Goal: Use online tool/utility: Utilize a website feature to perform a specific function

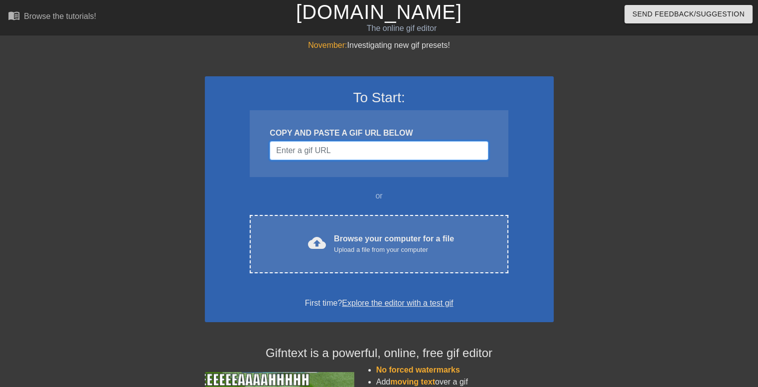
drag, startPoint x: 0, startPoint y: 0, endPoint x: 317, endPoint y: 151, distance: 351.2
click at [317, 151] on input "Username" at bounding box center [379, 150] width 218 height 19
click at [304, 147] on input "Username" at bounding box center [379, 150] width 218 height 19
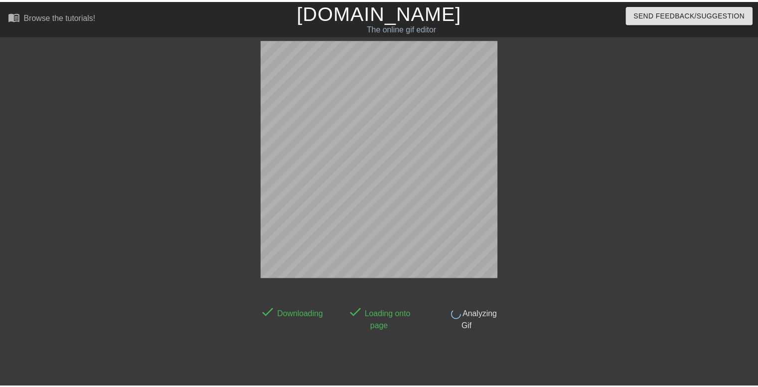
scroll to position [24, 0]
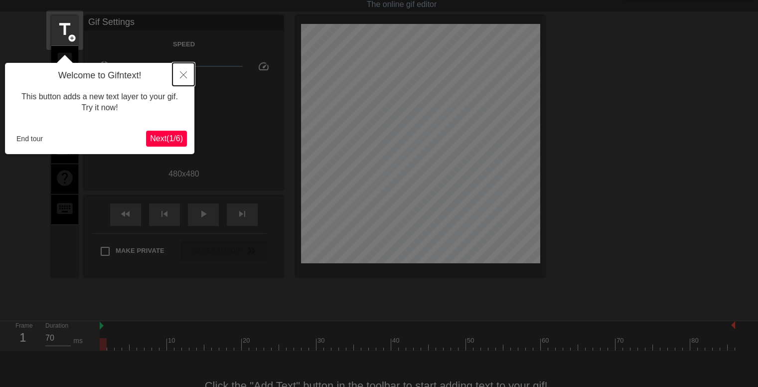
click at [177, 79] on button "Close" at bounding box center [183, 74] width 22 height 23
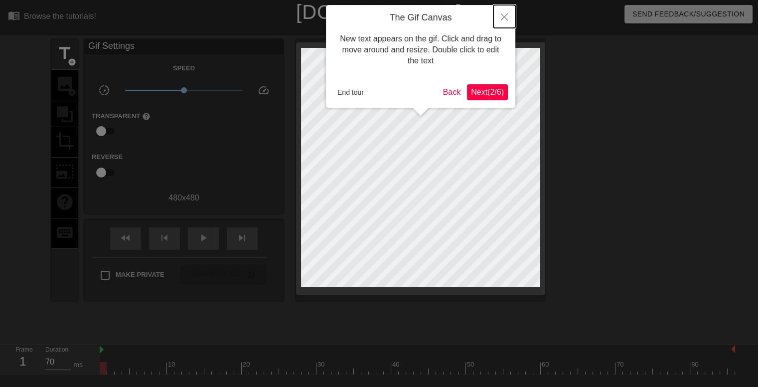
click at [500, 11] on button "Close" at bounding box center [504, 16] width 22 height 23
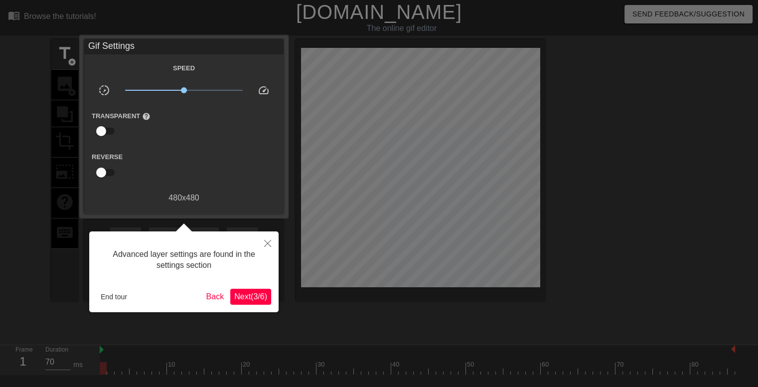
scroll to position [24, 0]
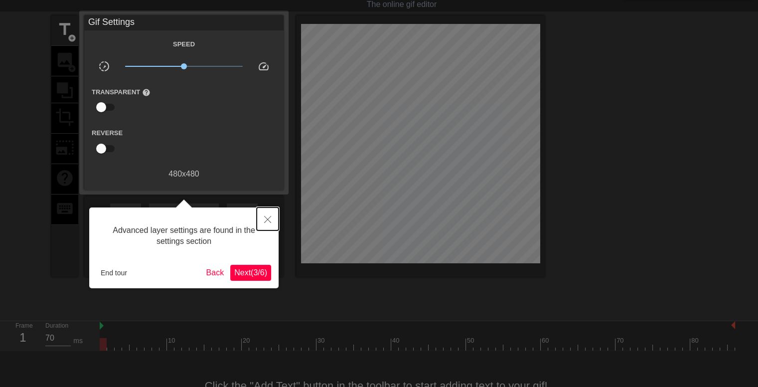
click at [266, 223] on icon "Close" at bounding box center [267, 219] width 7 height 7
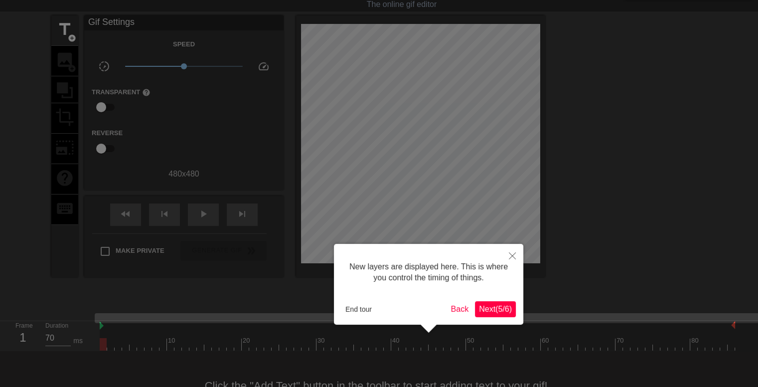
scroll to position [8, 0]
click at [519, 254] on button "Close" at bounding box center [512, 255] width 22 height 23
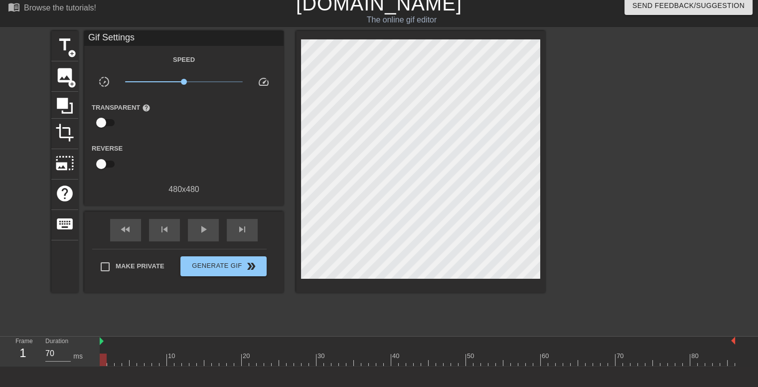
scroll to position [0, 0]
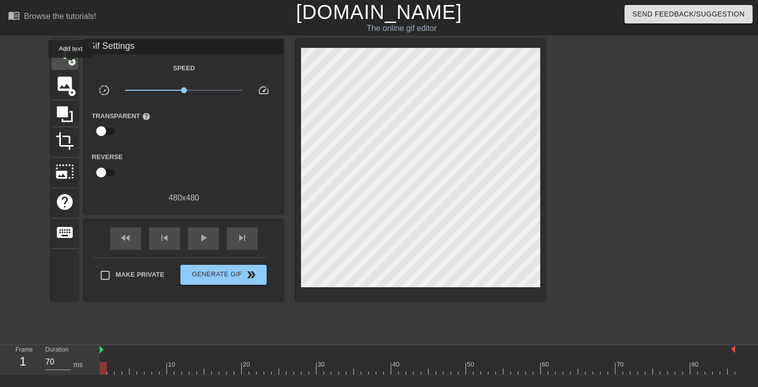
click at [70, 61] on span "add_circle" at bounding box center [72, 62] width 8 height 8
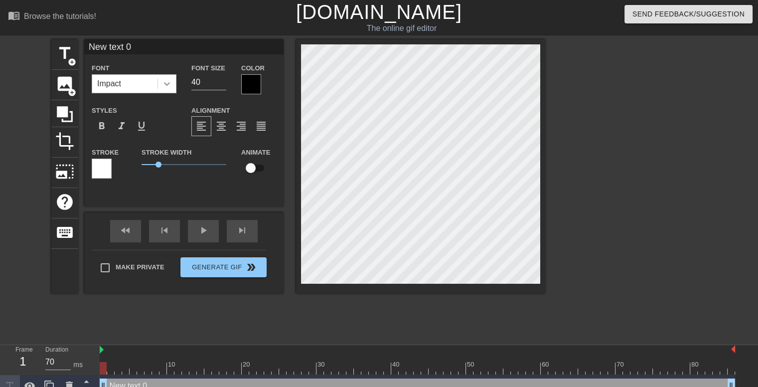
click at [166, 81] on icon at bounding box center [167, 84] width 10 height 10
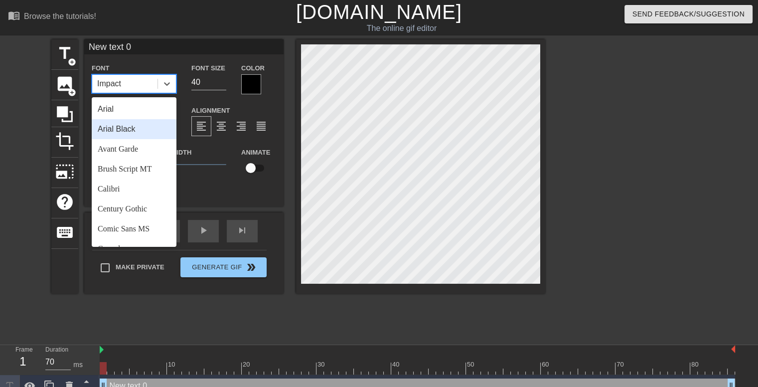
click at [135, 127] on div "Arial Black" at bounding box center [134, 129] width 85 height 20
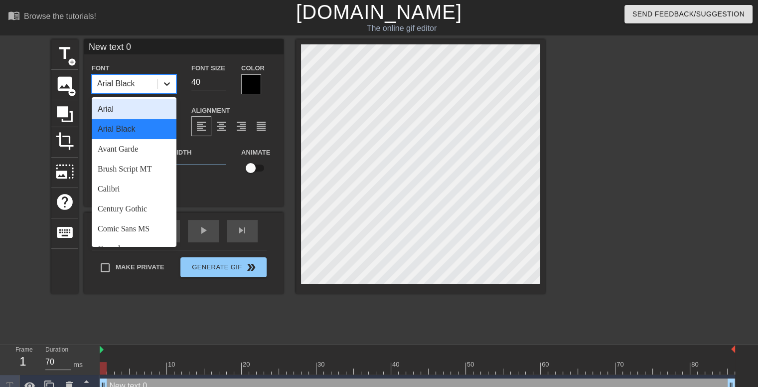
click at [167, 86] on icon at bounding box center [167, 84] width 10 height 10
click at [116, 148] on div "Avant Garde" at bounding box center [134, 149] width 85 height 20
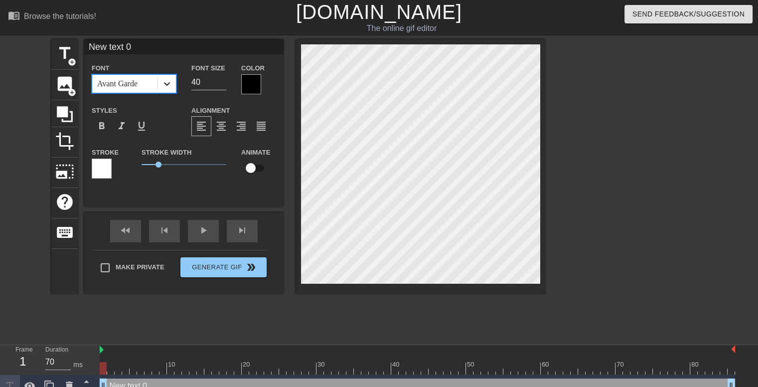
click at [168, 85] on icon at bounding box center [167, 84] width 10 height 10
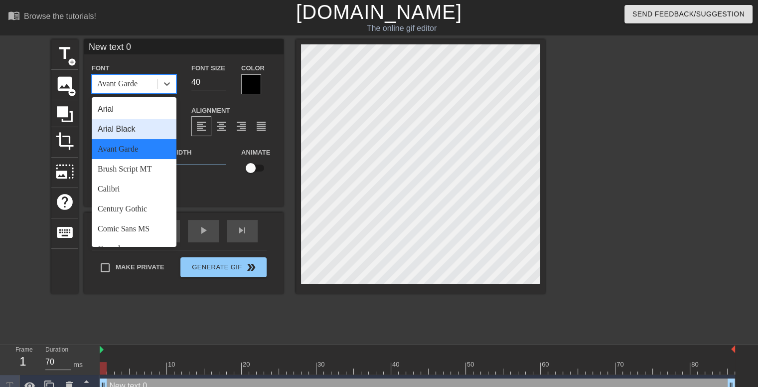
click at [124, 126] on div "Arial Black" at bounding box center [134, 129] width 85 height 20
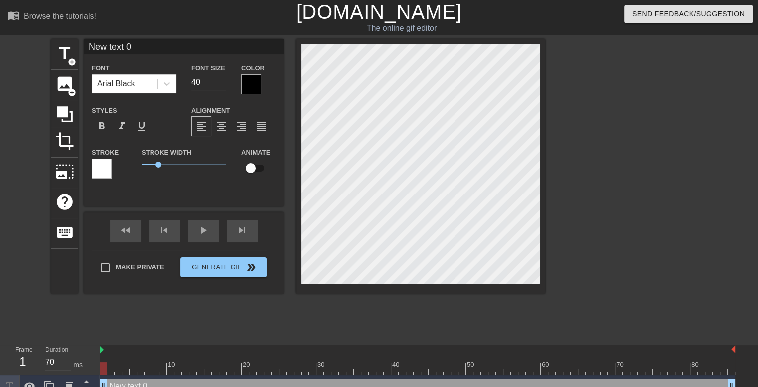
click at [138, 94] on div "Font Arial Black" at bounding box center [134, 78] width 100 height 32
click at [135, 85] on div "Arial Black" at bounding box center [116, 84] width 38 height 12
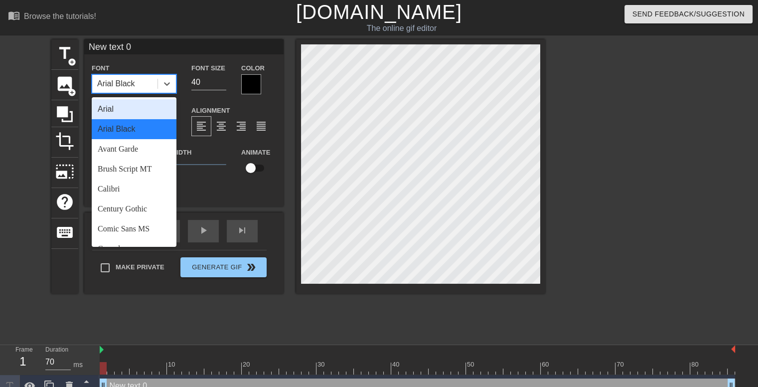
click at [115, 108] on div "Arial" at bounding box center [134, 109] width 85 height 20
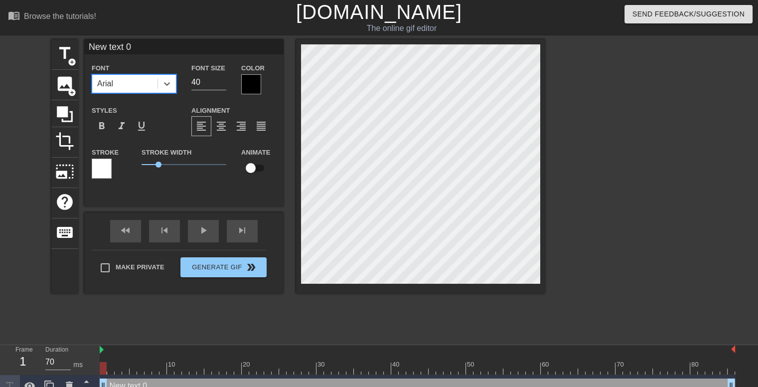
click at [247, 88] on div at bounding box center [251, 84] width 20 height 20
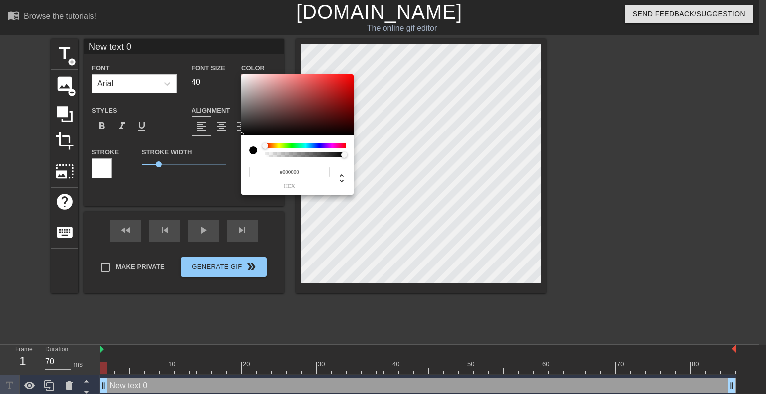
type input "0"
drag, startPoint x: 343, startPoint y: 155, endPoint x: 245, endPoint y: 159, distance: 98.3
click at [245, 159] on div "0 r 0 g 0 b 0 a" at bounding box center [297, 165] width 112 height 59
click at [261, 145] on div at bounding box center [297, 151] width 96 height 14
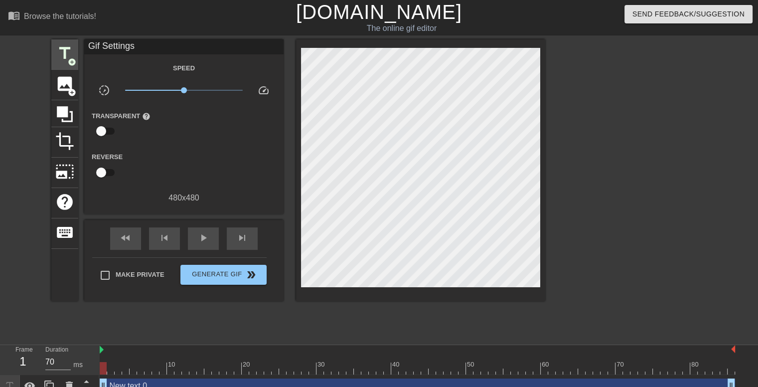
click at [69, 59] on span "add_circle" at bounding box center [72, 62] width 8 height 8
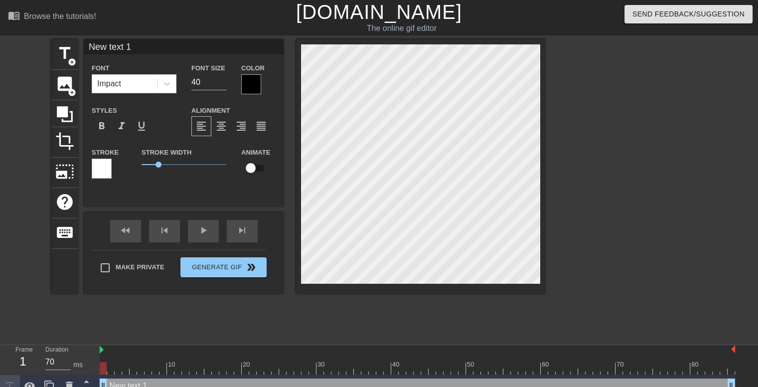
type input "New text 0"
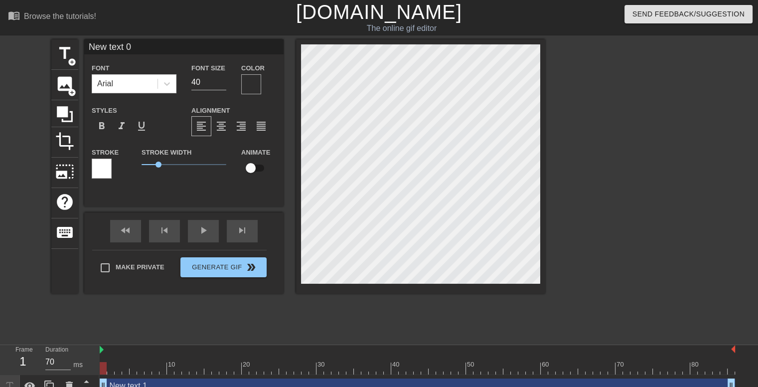
click at [108, 164] on div at bounding box center [102, 169] width 20 height 20
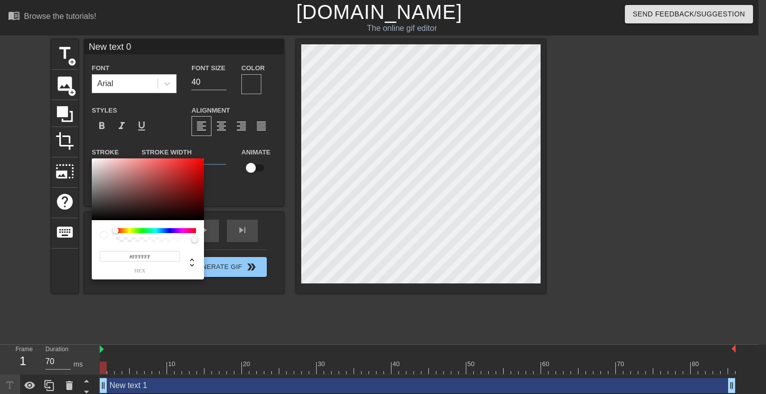
drag, startPoint x: 116, startPoint y: 229, endPoint x: 99, endPoint y: 227, distance: 17.1
click at [99, 227] on div "#FFFFFF hex" at bounding box center [148, 249] width 112 height 59
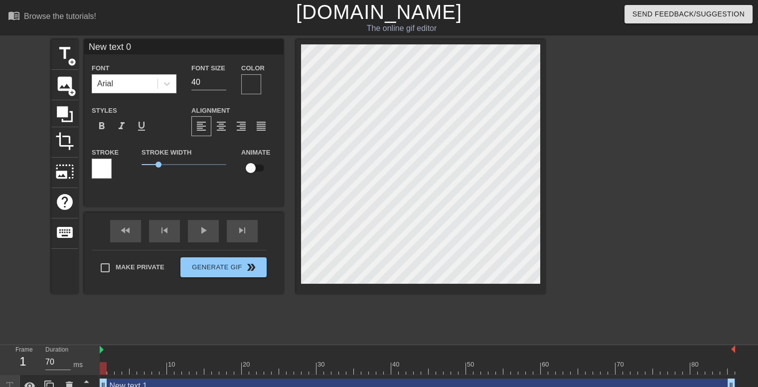
click at [246, 79] on div at bounding box center [251, 84] width 20 height 20
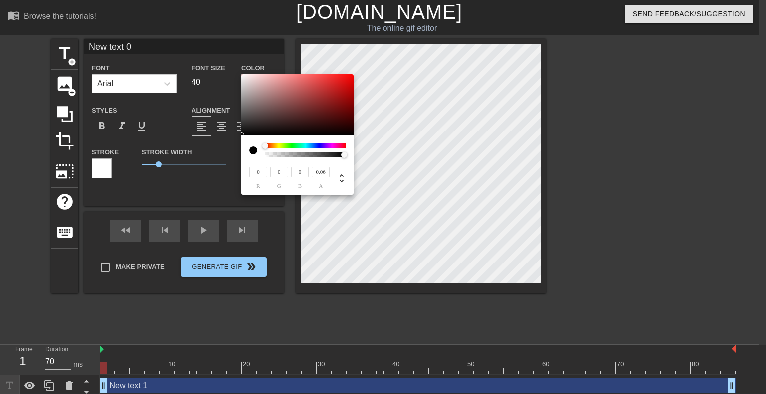
type input "0"
drag, startPoint x: 265, startPoint y: 158, endPoint x: 241, endPoint y: 159, distance: 23.9
click at [241, 159] on div "0 r 0 g 0 b 0 a" at bounding box center [297, 165] width 112 height 59
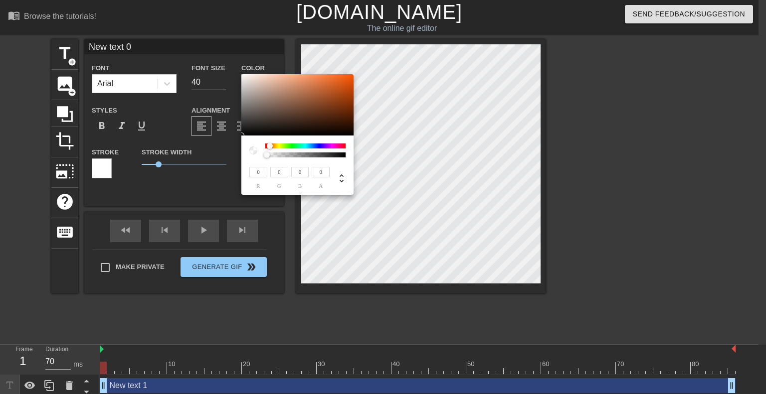
drag, startPoint x: 266, startPoint y: 148, endPoint x: 271, endPoint y: 144, distance: 6.4
click at [271, 144] on div at bounding box center [270, 146] width 6 height 6
click at [283, 145] on div at bounding box center [305, 146] width 80 height 5
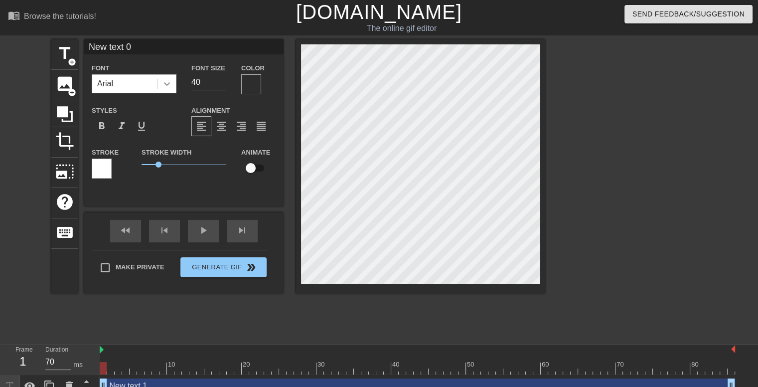
click at [175, 85] on div at bounding box center [167, 84] width 18 height 18
type input "New text 1"
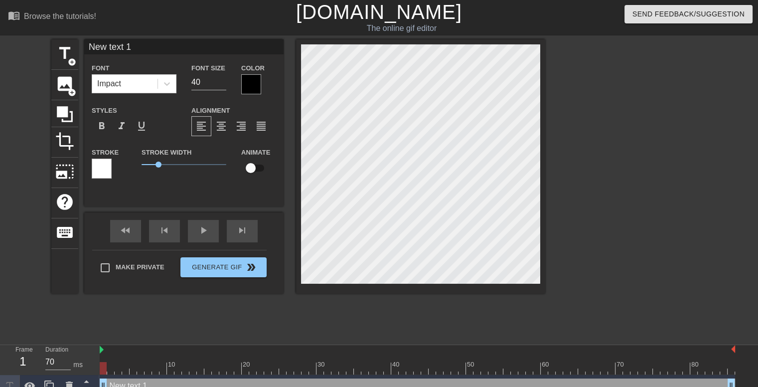
scroll to position [1, 1]
click at [70, 236] on span "keyboard" at bounding box center [64, 232] width 19 height 19
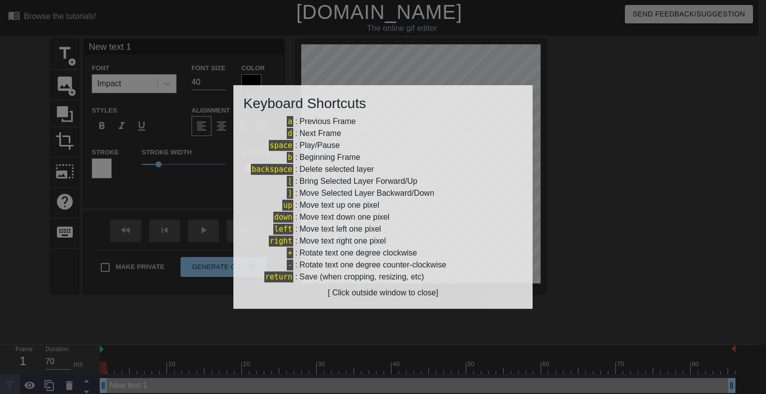
click at [701, 223] on div at bounding box center [383, 197] width 766 height 394
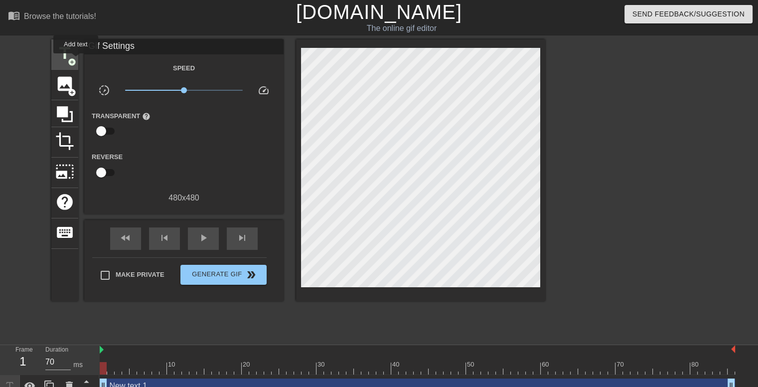
click at [76, 60] on span "add_circle" at bounding box center [72, 62] width 8 height 8
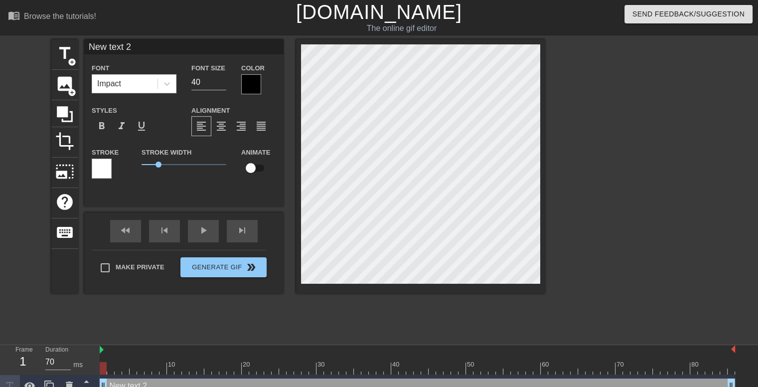
type input "Newtext 2"
type textarea "Newtext 2"
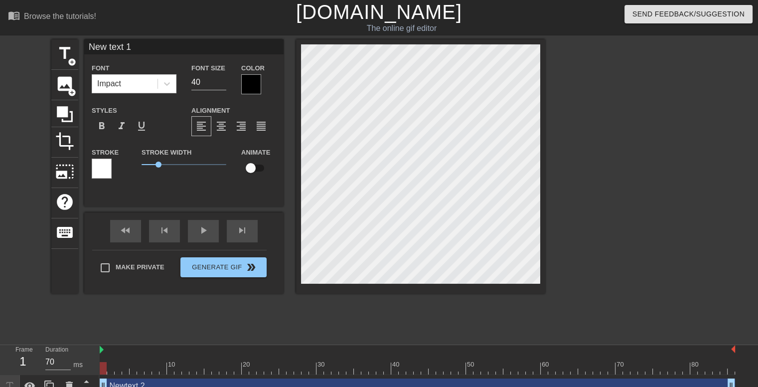
type input "S"
type textarea "S"
type input "Se"
type textarea "Se"
type input "Set"
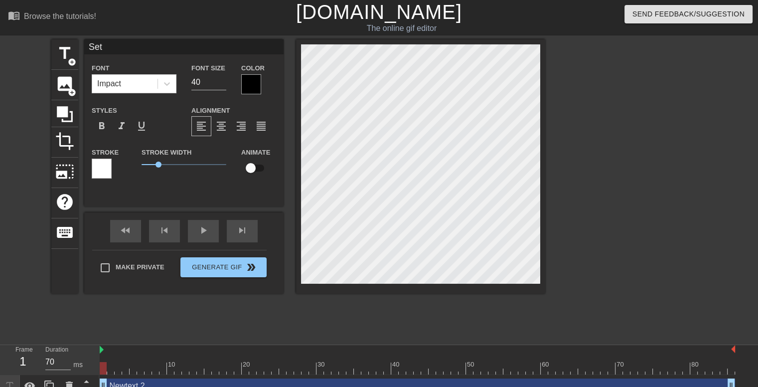
type textarea "[PERSON_NAME]"
type input "[PERSON_NAME]"
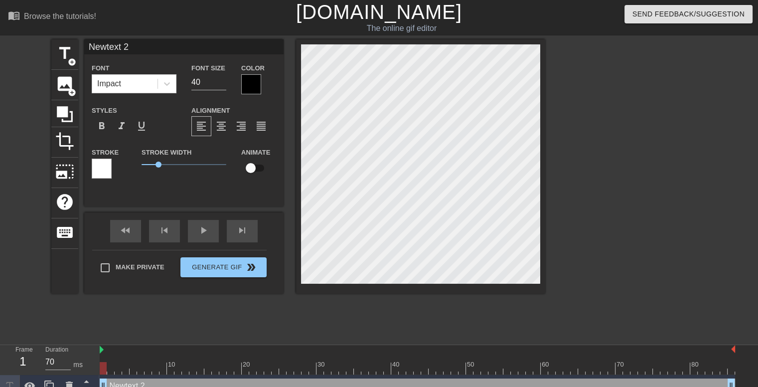
type input "N"
type textarea "N"
type input "Na"
type textarea "Na"
type input "Naq"
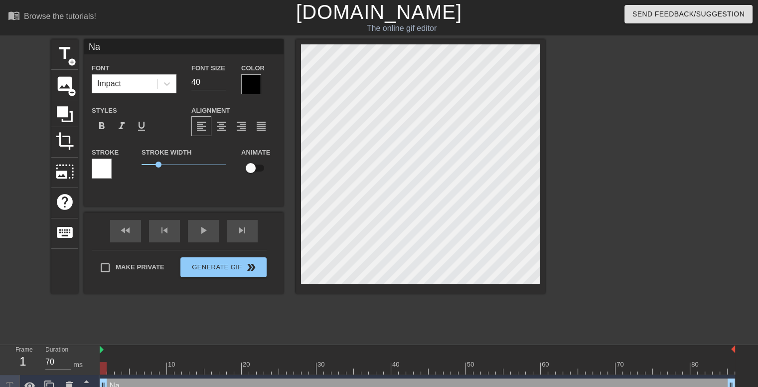
type textarea "Naq"
type input "Naqu"
type textarea "Naqu"
type input "[PERSON_NAME]"
type textarea "[PERSON_NAME]"
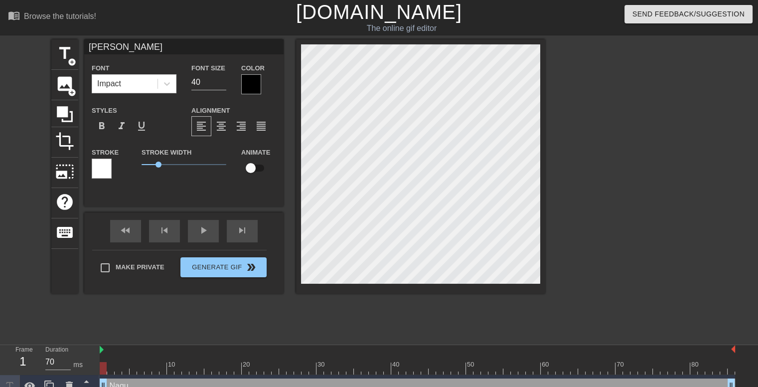
type input "Naquic"
type textarea "Naquic"
type input "Naquice"
type textarea "Naquice"
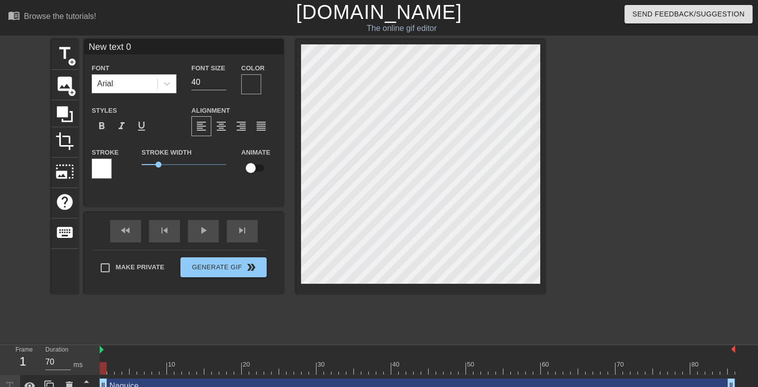
scroll to position [1, 1]
type input "T"
type textarea "T"
type input "Tr"
type textarea "Tr"
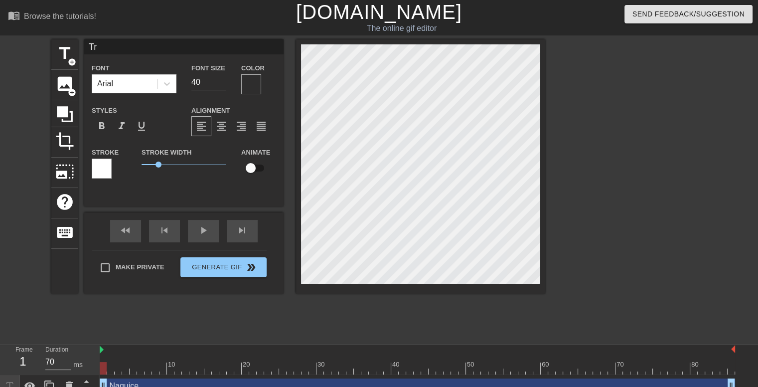
type input "Tre"
type textarea "Tren"
type input "[PERSON_NAME]"
type textarea "[PERSON_NAME]"
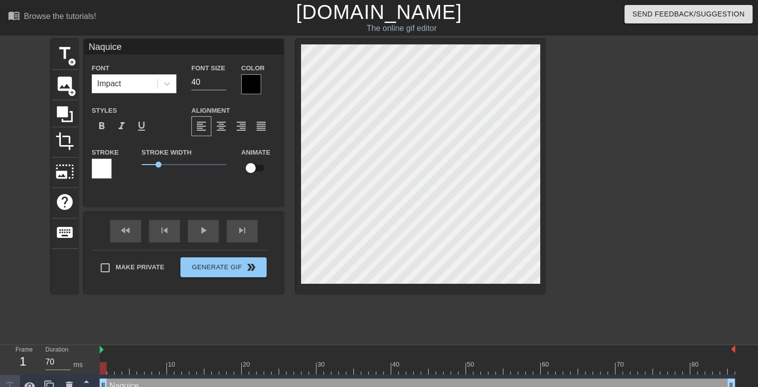
type input "[PERSON_NAME]"
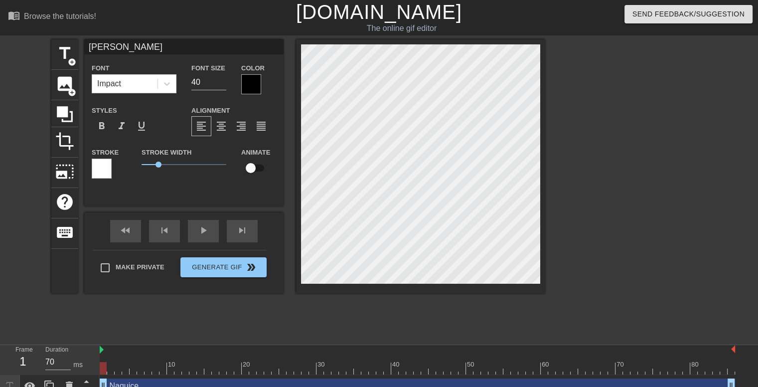
click at [253, 81] on div at bounding box center [251, 84] width 20 height 20
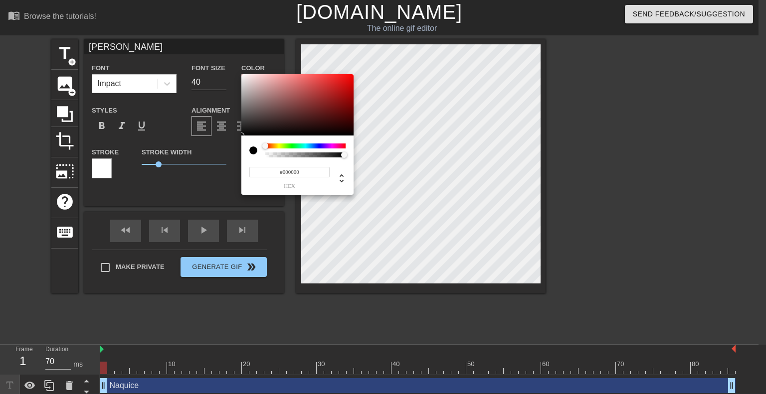
type input "0"
drag, startPoint x: 279, startPoint y: 153, endPoint x: 249, endPoint y: 153, distance: 29.9
click at [249, 153] on div at bounding box center [297, 151] width 96 height 14
type input "1"
click at [344, 155] on div at bounding box center [344, 155] width 6 height 6
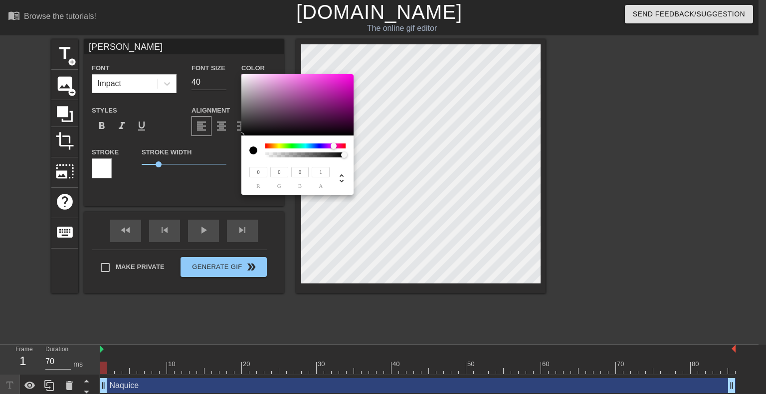
drag, startPoint x: 265, startPoint y: 145, endPoint x: 345, endPoint y: 147, distance: 79.8
click at [336, 147] on div at bounding box center [333, 146] width 6 height 6
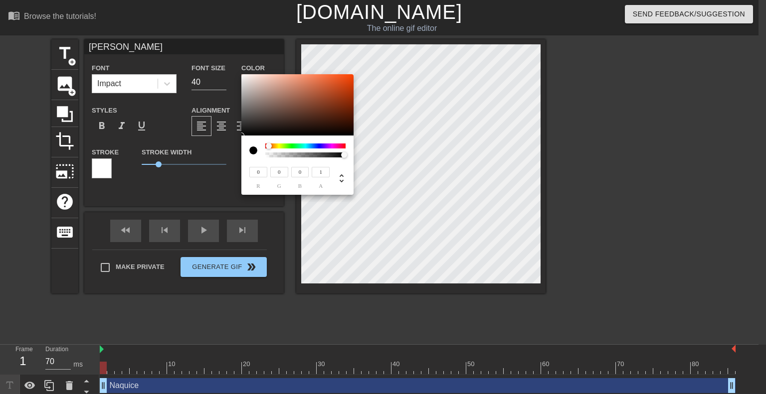
drag, startPoint x: 344, startPoint y: 145, endPoint x: 235, endPoint y: 146, distance: 109.2
click at [235, 146] on div "0 r 0 g 0 b 1 a" at bounding box center [383, 197] width 766 height 394
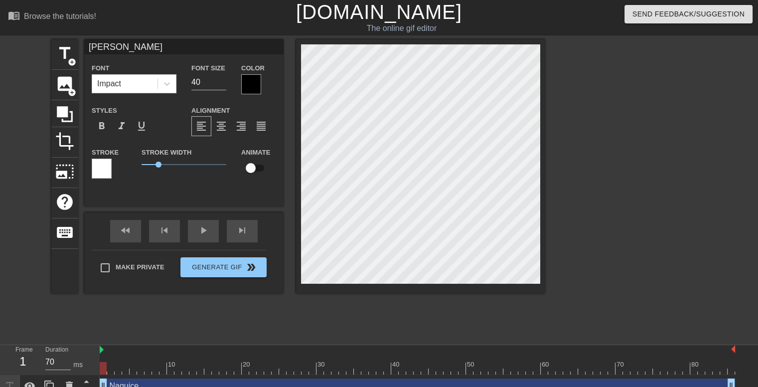
click at [245, 165] on input "checkbox" at bounding box center [250, 168] width 57 height 19
click at [258, 167] on input "checkbox" at bounding box center [260, 168] width 57 height 19
checkbox input "false"
click at [103, 126] on span "format_bold" at bounding box center [102, 126] width 12 height 12
click at [101, 126] on span "format_bold" at bounding box center [102, 126] width 12 height 12
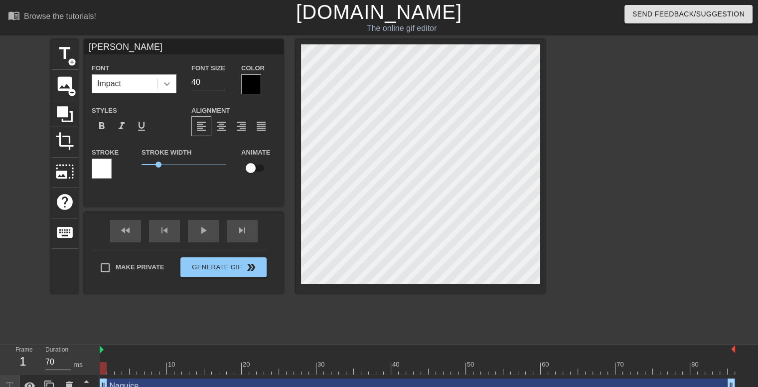
click at [171, 81] on icon at bounding box center [167, 84] width 10 height 10
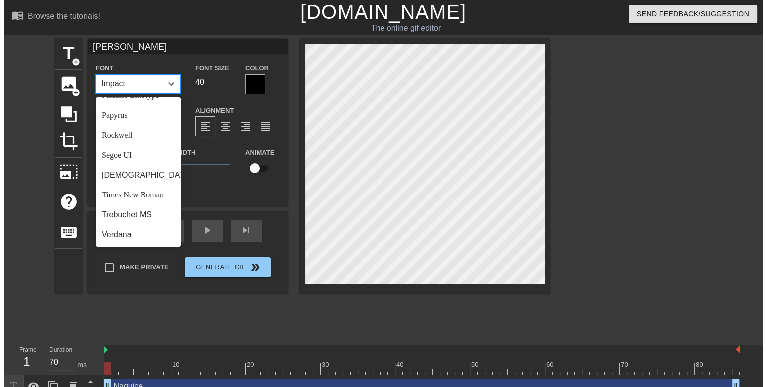
scroll to position [357, 0]
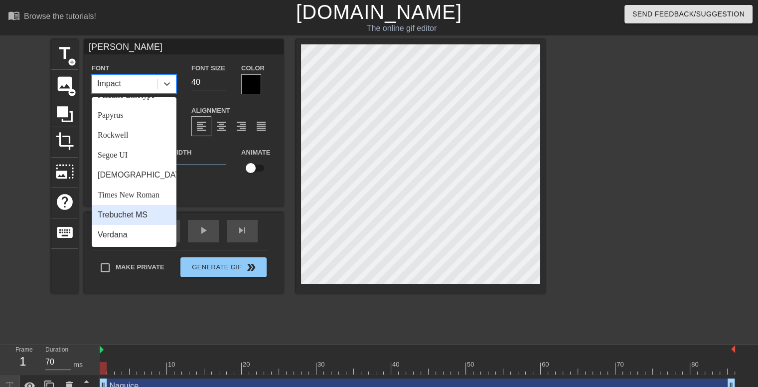
click at [138, 211] on div "Trebuchet MS" at bounding box center [134, 215] width 85 height 20
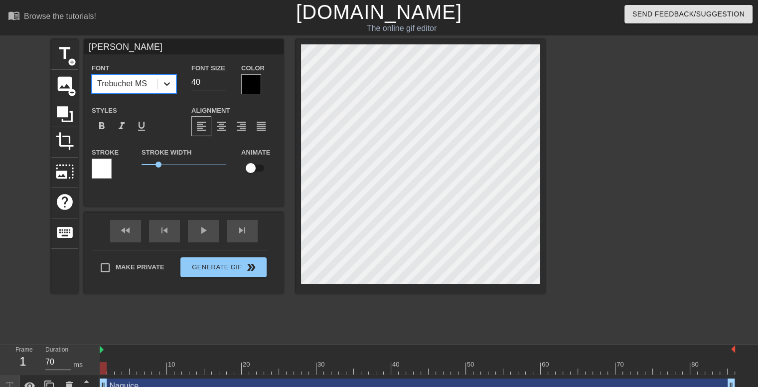
click at [167, 77] on div at bounding box center [167, 84] width 18 height 18
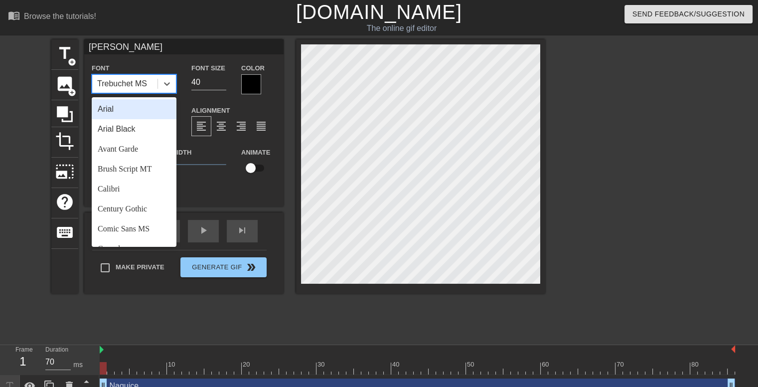
click at [127, 109] on div "Arial" at bounding box center [134, 109] width 85 height 20
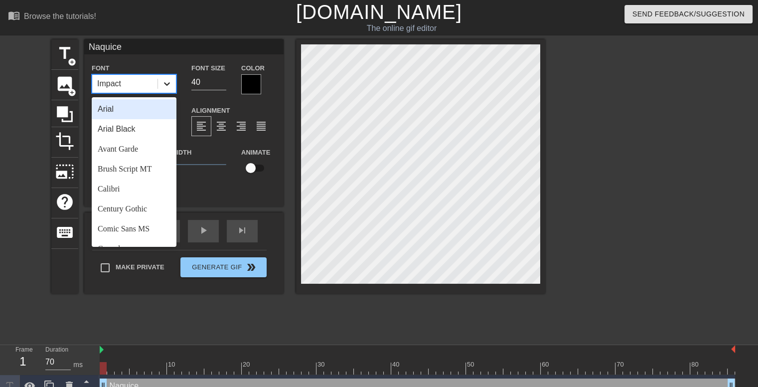
click at [165, 83] on icon at bounding box center [167, 84] width 10 height 10
click at [123, 117] on div "Arial" at bounding box center [134, 109] width 85 height 20
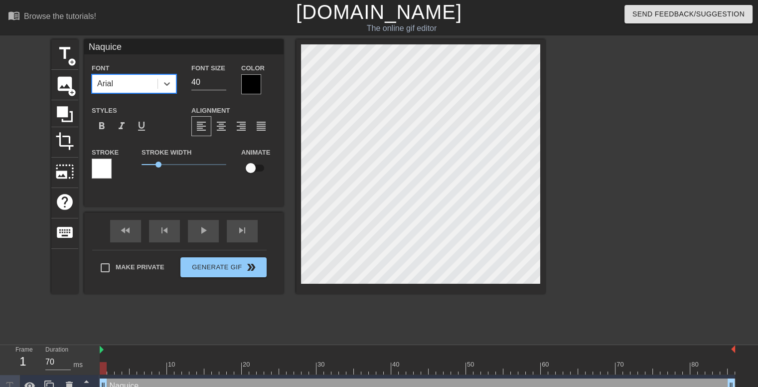
type input "[PERSON_NAME]"
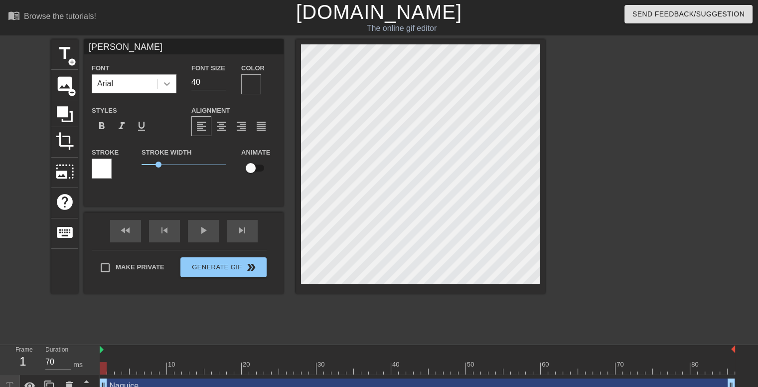
click at [165, 89] on div at bounding box center [167, 84] width 18 height 18
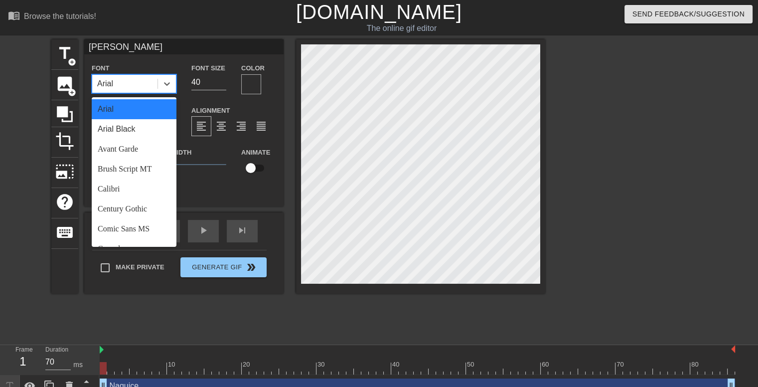
click at [129, 105] on div "Arial" at bounding box center [134, 109] width 85 height 20
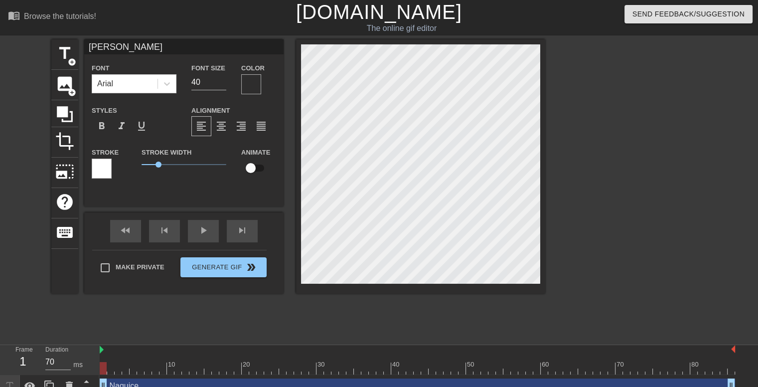
click at [110, 167] on div at bounding box center [102, 169] width 20 height 20
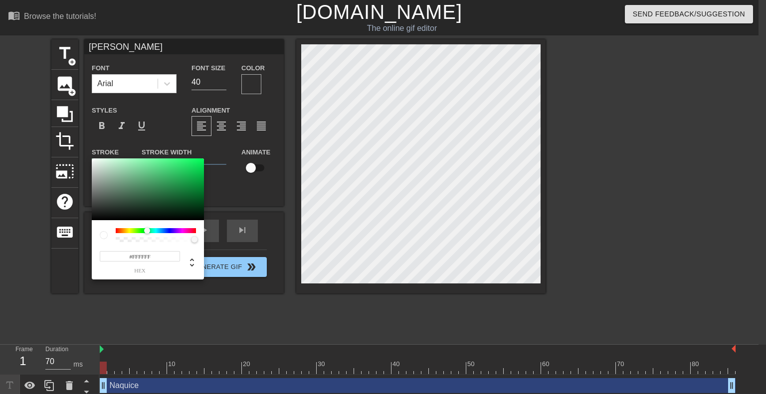
drag, startPoint x: 116, startPoint y: 232, endPoint x: 171, endPoint y: 235, distance: 55.9
click at [171, 235] on div at bounding box center [156, 235] width 80 height 14
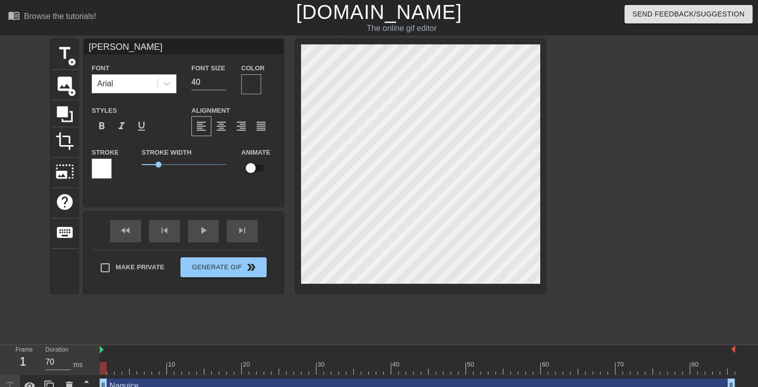
click at [102, 167] on div at bounding box center [102, 169] width 20 height 20
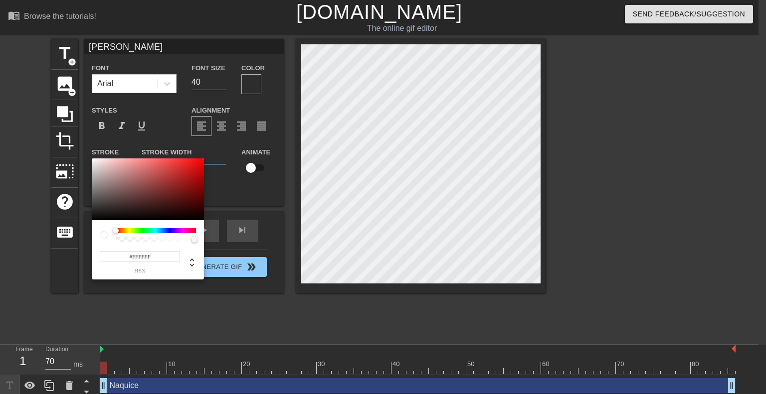
click at [153, 231] on div at bounding box center [156, 230] width 80 height 5
click at [151, 232] on div at bounding box center [156, 230] width 80 height 5
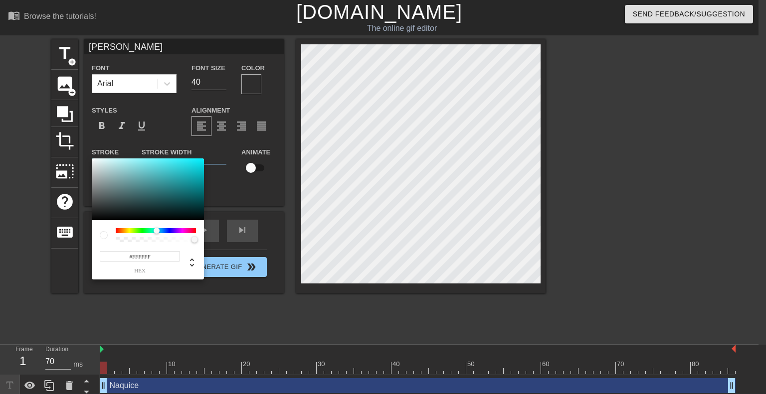
drag, startPoint x: 114, startPoint y: 230, endPoint x: 166, endPoint y: 231, distance: 51.8
click at [160, 231] on div at bounding box center [157, 231] width 6 height 6
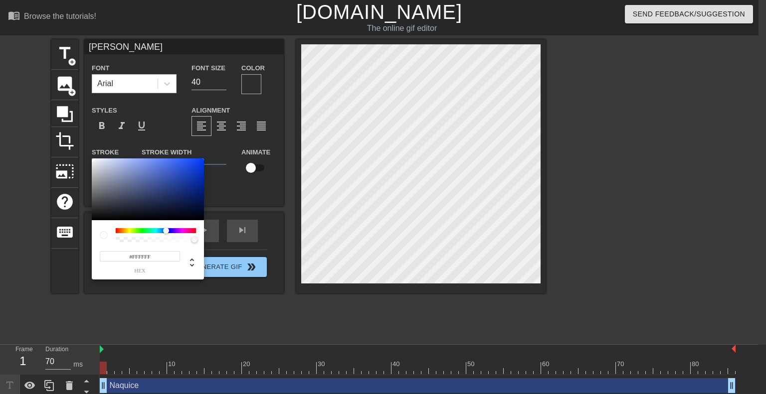
click at [193, 235] on div at bounding box center [156, 235] width 80 height 14
type input "255"
click at [193, 239] on div at bounding box center [194, 240] width 6 height 6
type input "1"
drag, startPoint x: 194, startPoint y: 242, endPoint x: 202, endPoint y: 242, distance: 8.5
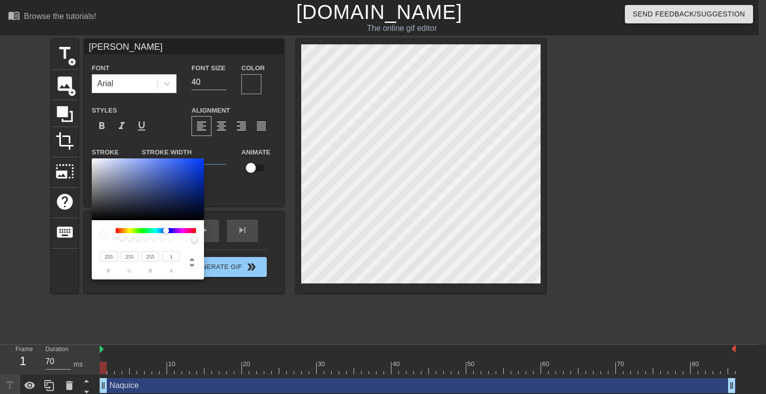
click at [202, 242] on div "255 r 255 g 255 b 1 a" at bounding box center [148, 249] width 112 height 59
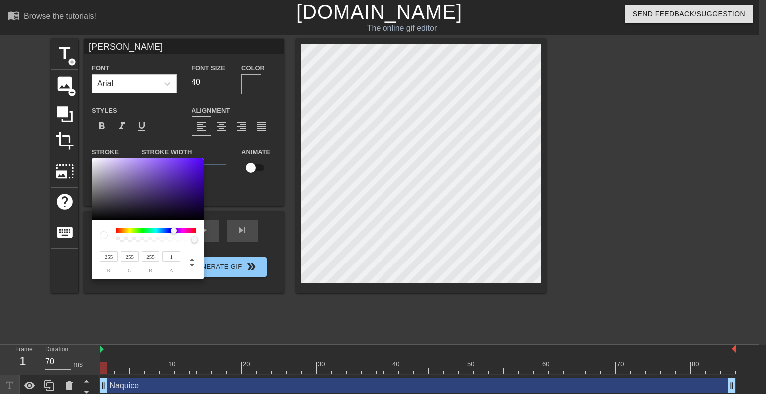
click at [173, 231] on div at bounding box center [176, 231] width 6 height 6
type input "86"
type input "40"
type input "181"
click at [179, 176] on div at bounding box center [148, 190] width 112 height 62
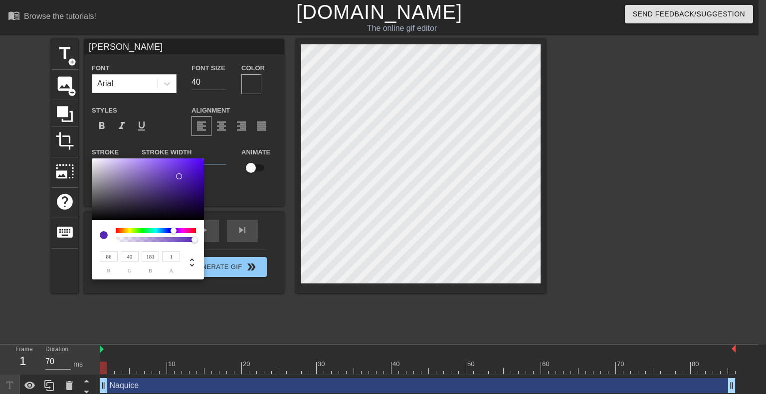
type input "87"
type input "72"
type input "117"
type input "88"
type input "73"
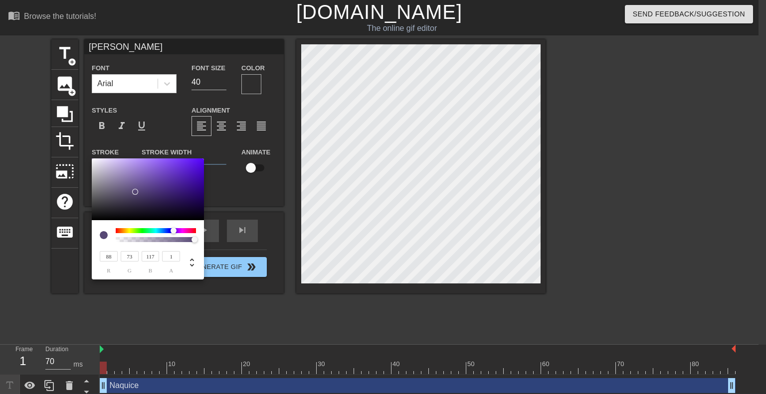
type input "91"
type input "78"
type input "115"
type input "103"
type input "94"
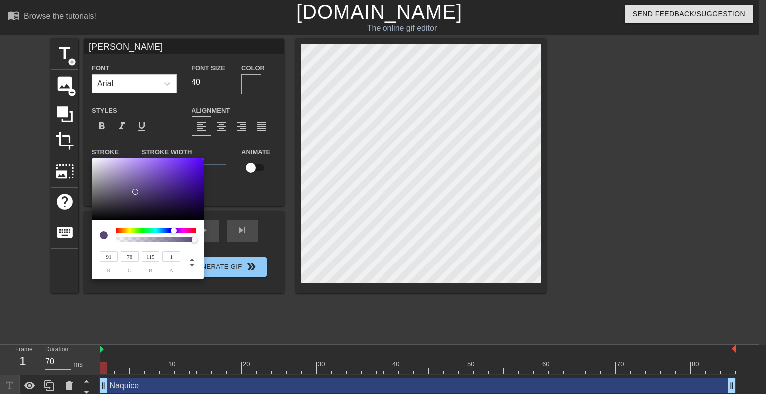
type input "119"
type input "142"
type input "133"
type input "158"
type input "210"
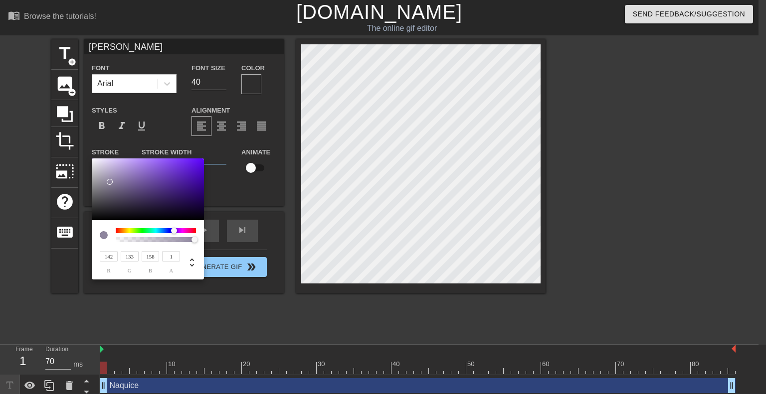
type input "200"
type input "228"
type input "238"
type input "229"
type input "255"
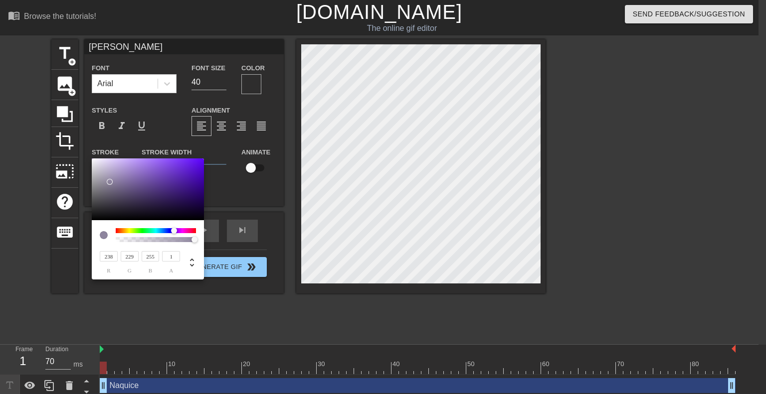
type input "243"
type input "237"
type input "250"
type input "248"
type input "252"
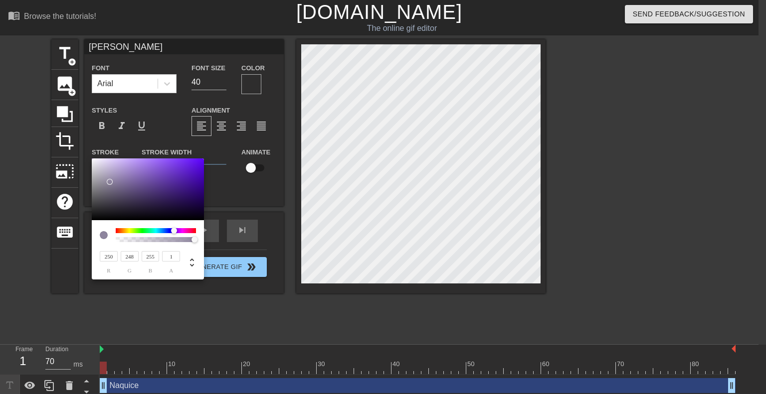
type input "250"
type input "255"
drag, startPoint x: 135, startPoint y: 192, endPoint x: 88, endPoint y: 154, distance: 60.6
click at [88, 154] on div "255 r 255 g 255 b 1 a" at bounding box center [383, 197] width 766 height 394
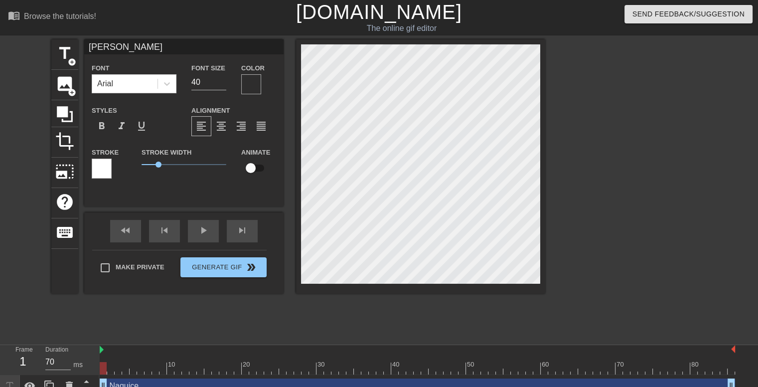
click at [253, 81] on div at bounding box center [251, 84] width 20 height 20
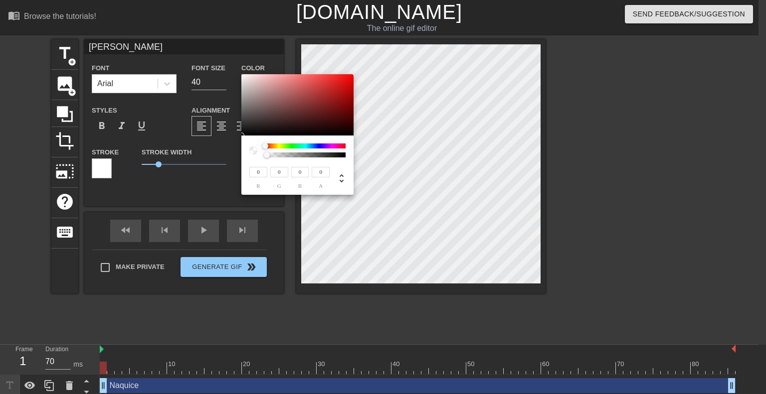
type input "184"
type input "162"
type input "203"
type input "183"
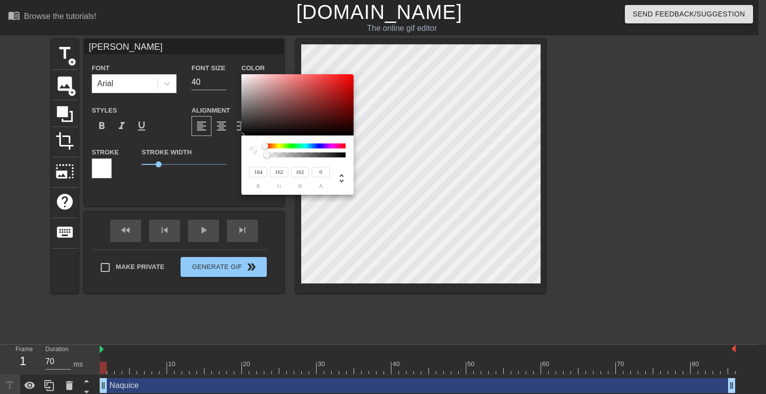
type input "183"
type input "255"
drag, startPoint x: 252, startPoint y: 87, endPoint x: 226, endPoint y: 53, distance: 42.3
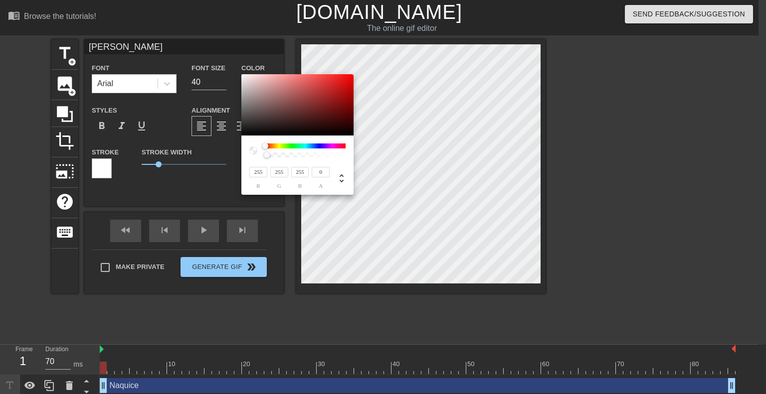
click at [226, 53] on div "255 r 255 g 255 b 0 a" at bounding box center [383, 197] width 766 height 394
type input "226"
type input "216"
type input "215"
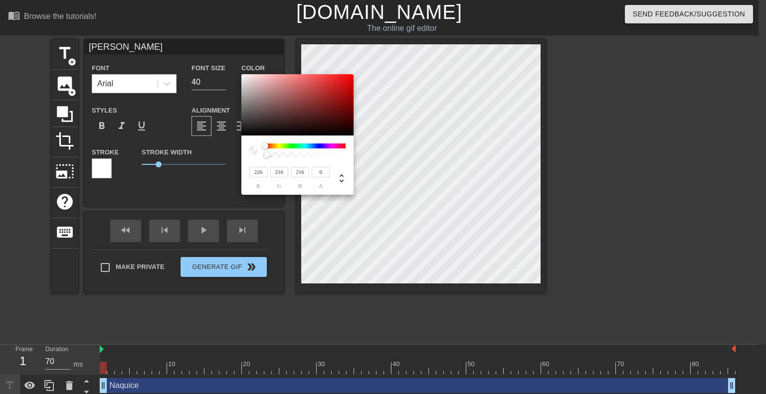
type input "215"
type input "248"
type input "240"
type input "250"
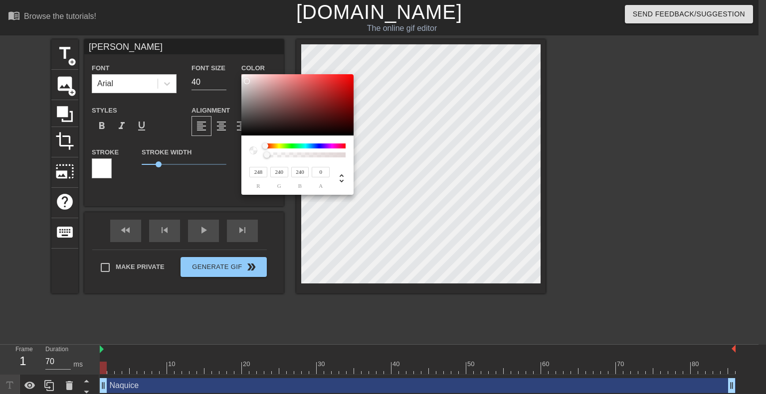
type input "245"
type input "252"
type input "248"
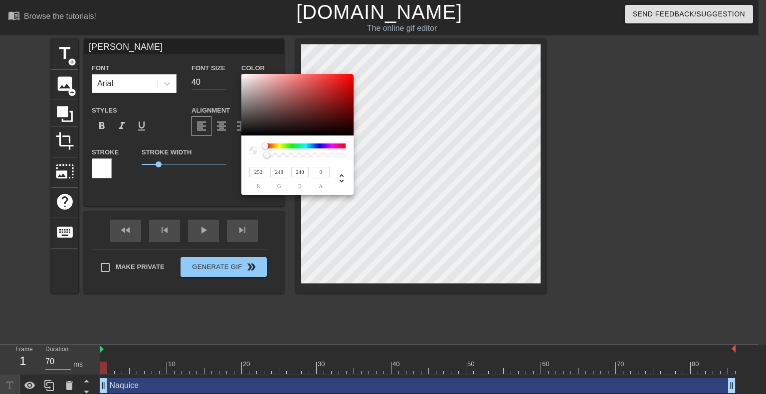
type input "255"
drag, startPoint x: 246, startPoint y: 81, endPoint x: 240, endPoint y: 71, distance: 11.6
click at [240, 71] on div "255 r 255 g 255 b 0 a" at bounding box center [383, 197] width 766 height 394
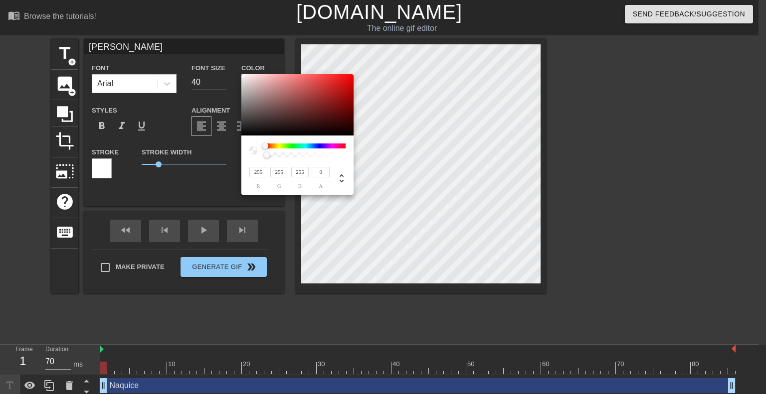
type input "180"
type input "155"
type input "164"
type input "135"
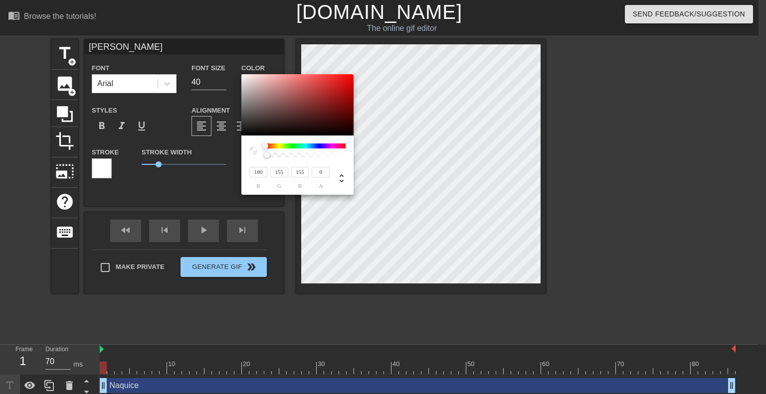
type input "135"
type input "232"
type input "215"
type input "230"
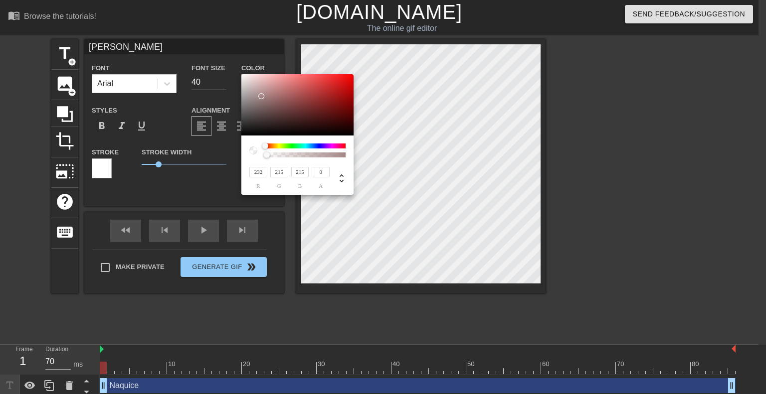
type input "213"
type input "217"
type input "202"
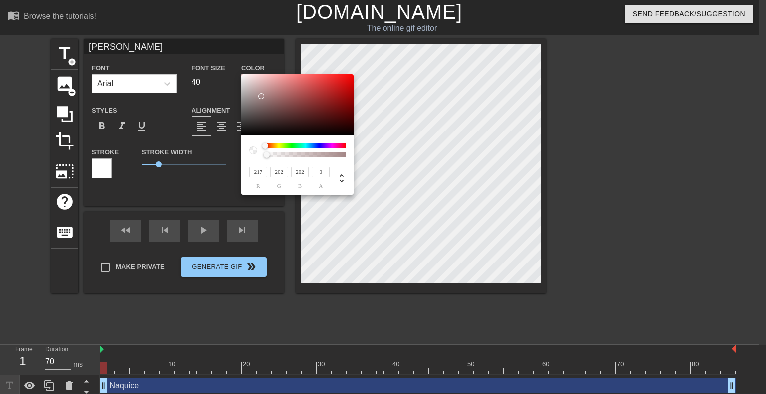
type input "209"
type input "189"
type input "188"
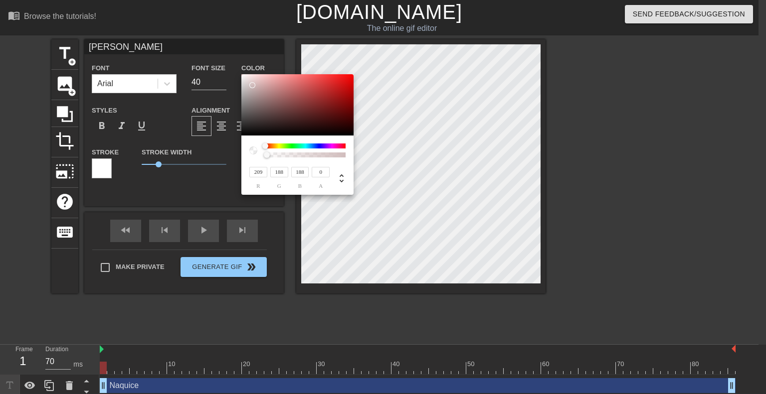
type input "217"
type input "197"
type input "234"
type input "218"
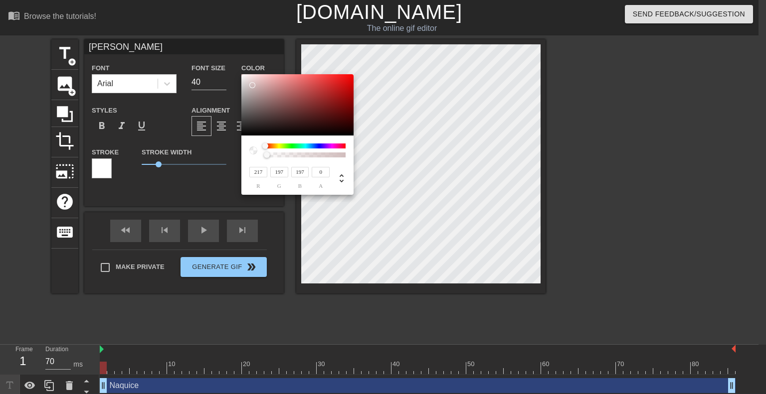
type input "218"
type input "238"
type input "227"
type input "242"
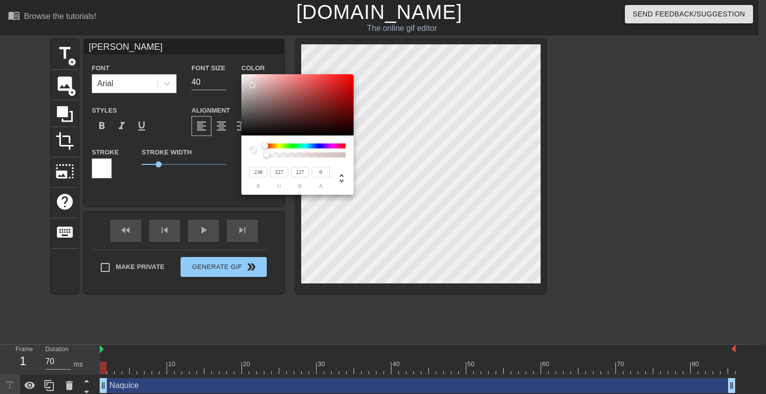
type input "239"
click at [243, 77] on div at bounding box center [243, 77] width 6 height 6
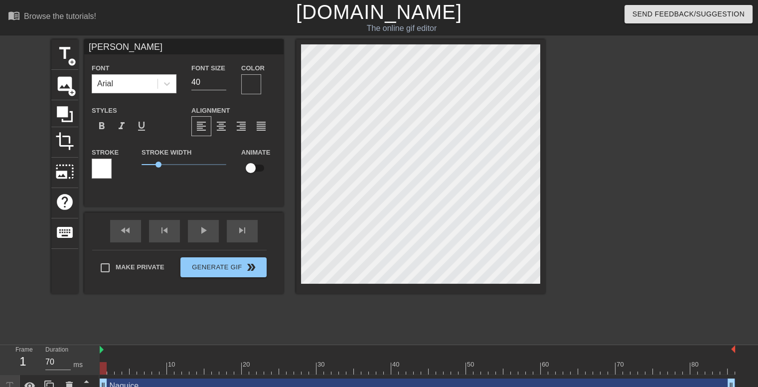
click at [253, 82] on div at bounding box center [251, 84] width 20 height 20
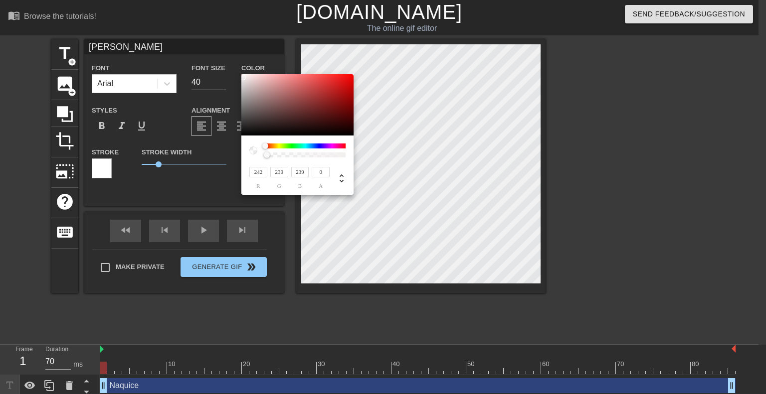
type input "176"
type input "116"
click at [280, 93] on div at bounding box center [297, 105] width 112 height 62
type input "117"
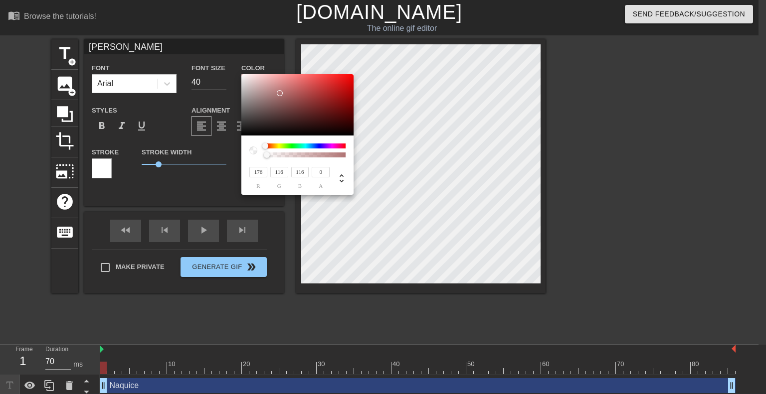
type input "117"
type input "118"
type input "180"
type input "127"
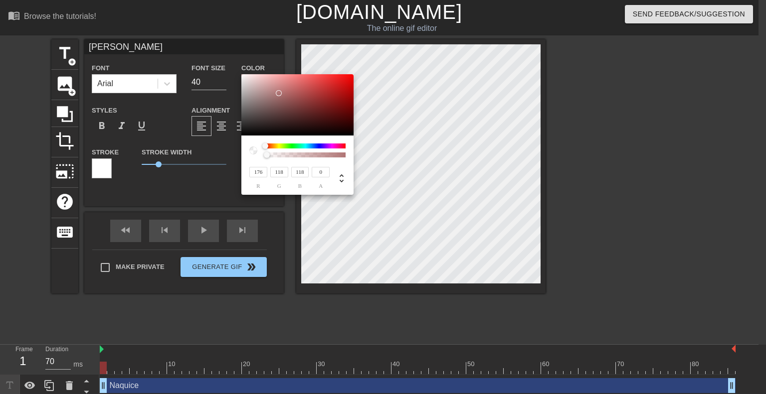
type input "127"
type input "184"
type input "134"
type input "188"
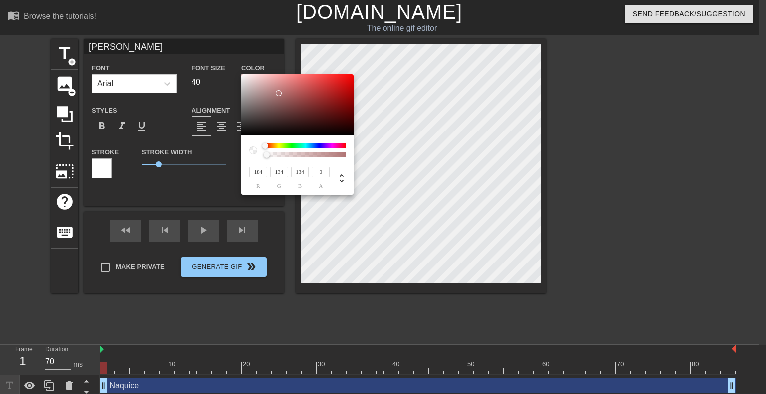
type input "141"
type input "203"
type input "160"
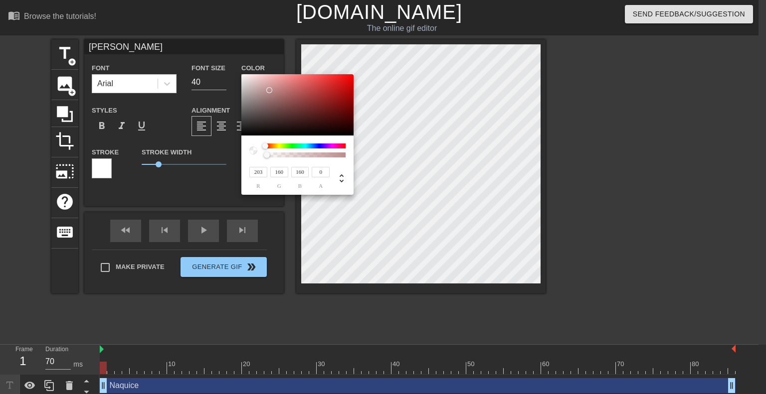
type input "209"
type input "169"
type input "213"
type input "174"
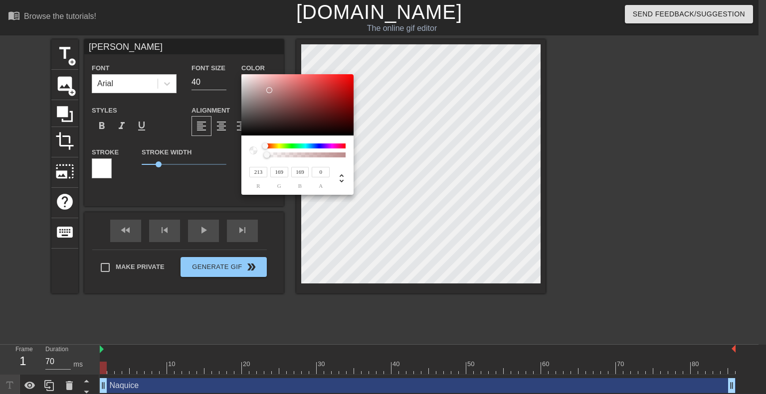
type input "174"
type input "175"
type input "215"
type input "185"
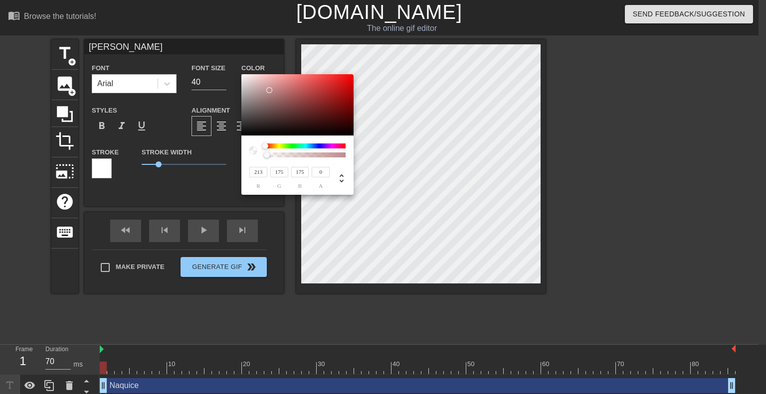
type input "185"
type input "217"
type input "190"
type input "219"
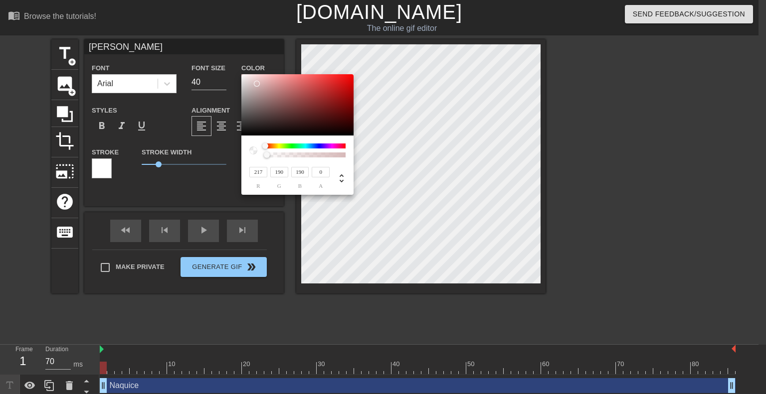
type input "197"
type input "221"
type input "205"
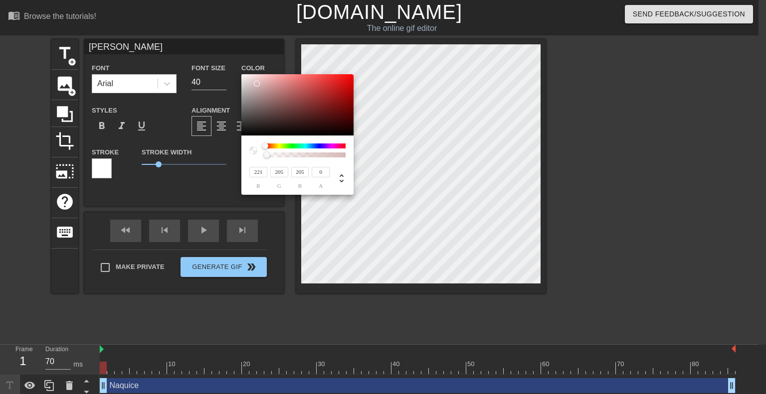
type input "223"
type input "210"
type input "226"
type input "214"
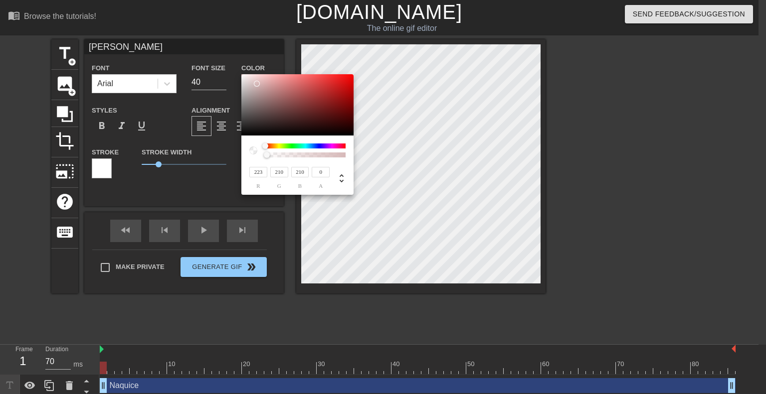
type input "214"
type input "230"
type input "219"
type input "232"
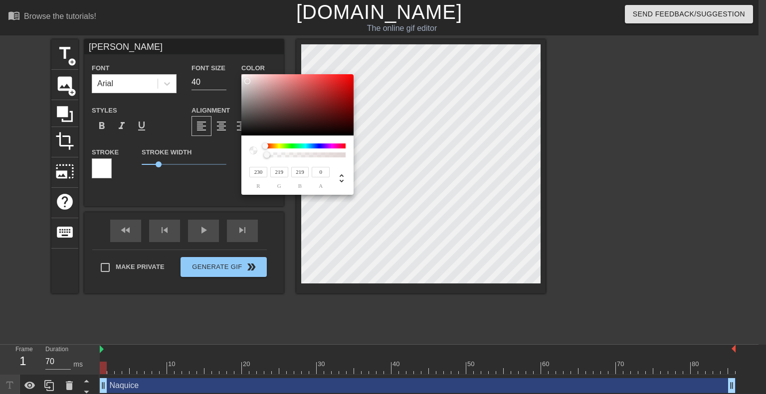
type input "221"
type input "234"
type input "223"
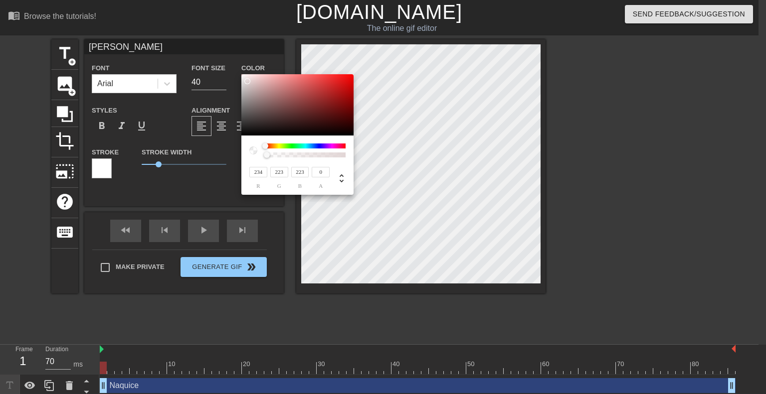
type input "242"
type input "231"
type input "232"
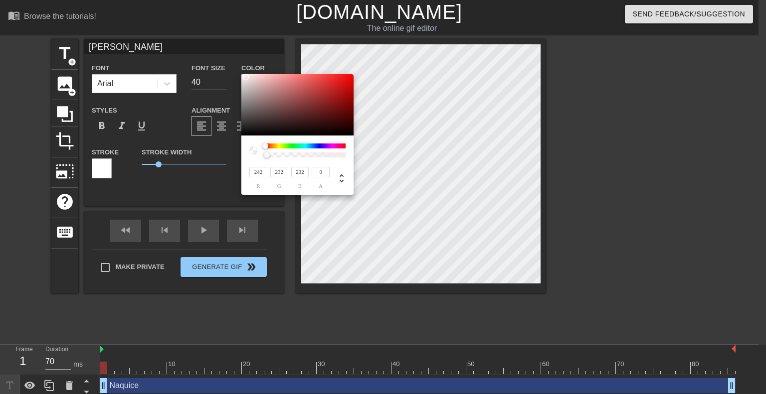
drag, startPoint x: 279, startPoint y: 93, endPoint x: 246, endPoint y: 77, distance: 37.0
click at [246, 77] on div at bounding box center [246, 77] width 6 height 6
type input "1"
drag, startPoint x: 265, startPoint y: 153, endPoint x: 359, endPoint y: 156, distance: 93.8
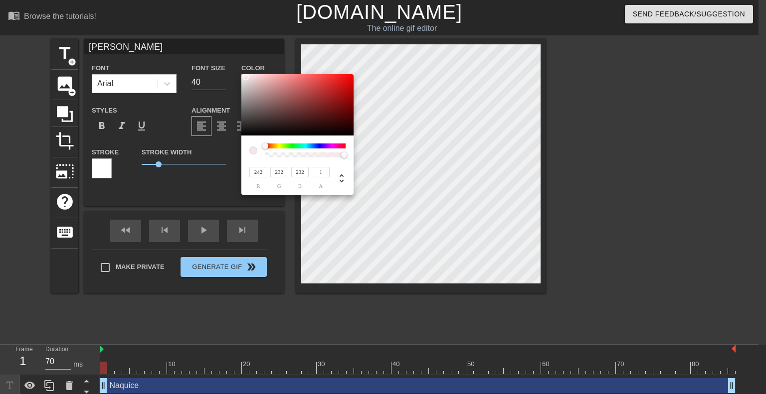
click at [359, 156] on div "242 r 232 g 232 b 1 a" at bounding box center [383, 197] width 766 height 394
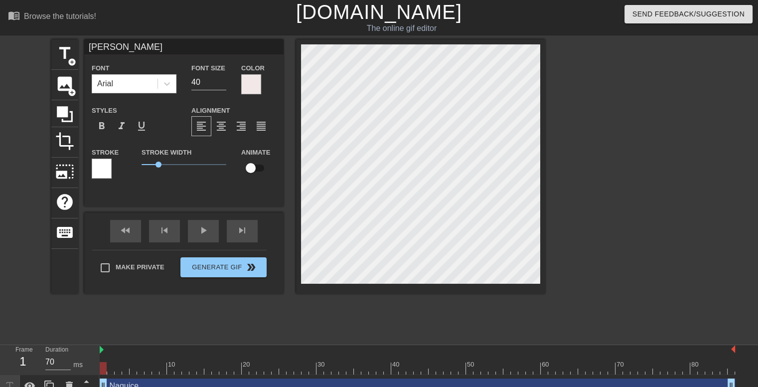
type input "[PERSON_NAME]"
click at [257, 84] on div at bounding box center [251, 84] width 20 height 20
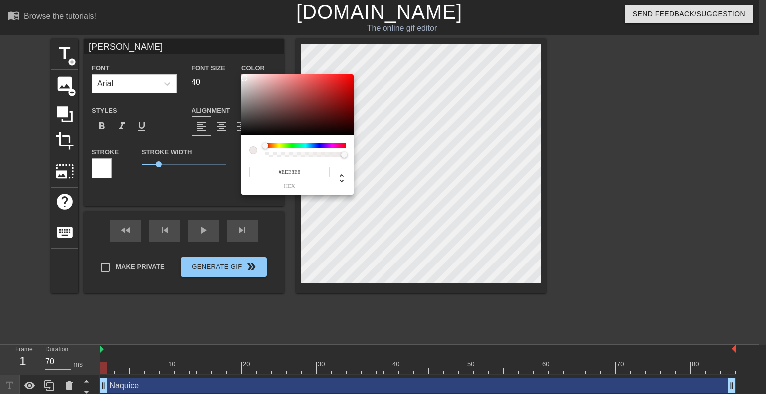
type input "#EEE9E9"
drag, startPoint x: 250, startPoint y: 79, endPoint x: 244, endPoint y: 78, distance: 6.0
click at [244, 78] on div at bounding box center [297, 105] width 112 height 62
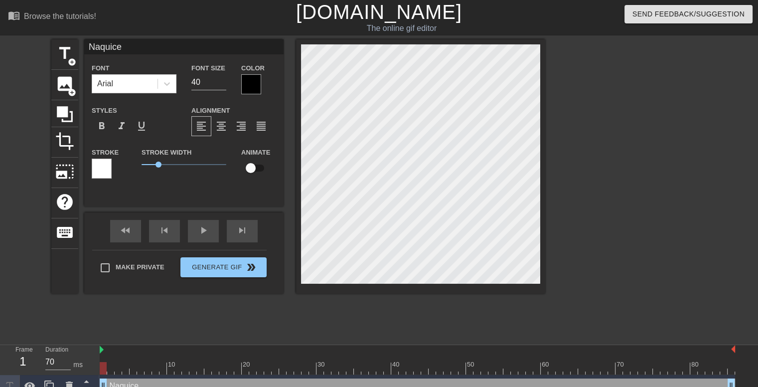
click at [245, 75] on div at bounding box center [251, 84] width 20 height 20
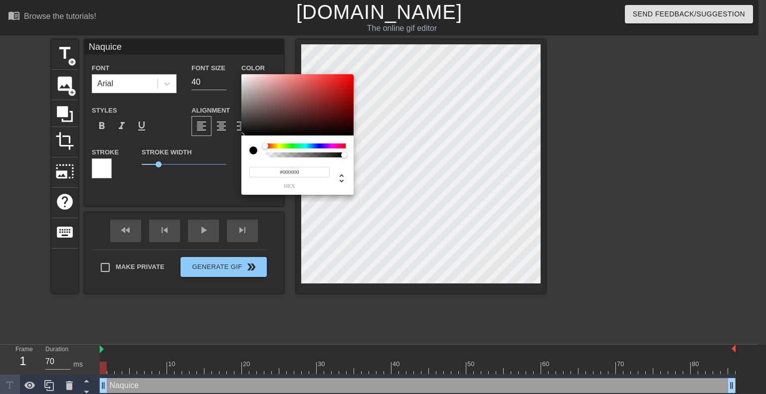
type input "#F2EDED"
click at [244, 77] on div at bounding box center [297, 105] width 112 height 62
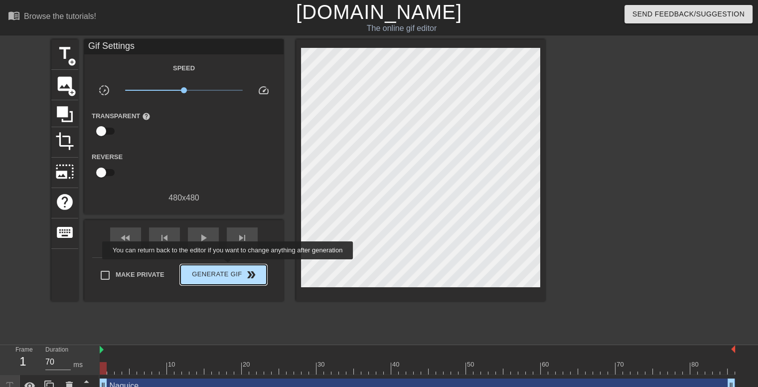
click at [225, 273] on span "Generate Gif double_arrow" at bounding box center [223, 275] width 78 height 12
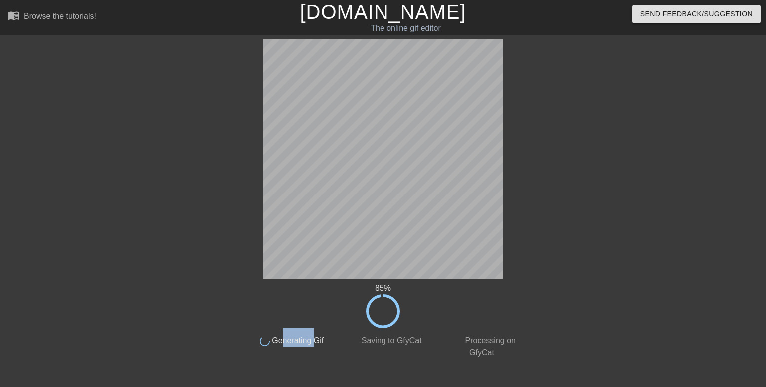
drag, startPoint x: 283, startPoint y: 338, endPoint x: 316, endPoint y: 338, distance: 33.4
click at [316, 338] on span "Generating Gif" at bounding box center [297, 340] width 54 height 8
drag, startPoint x: 320, startPoint y: 338, endPoint x: 288, endPoint y: 338, distance: 32.4
click at [288, 338] on span "Generating Gif" at bounding box center [297, 340] width 54 height 8
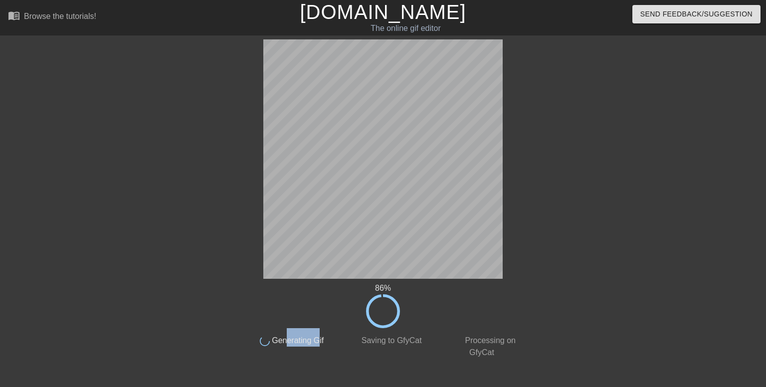
click at [288, 338] on span "Generating Gif" at bounding box center [297, 340] width 54 height 8
drag, startPoint x: 289, startPoint y: 338, endPoint x: 323, endPoint y: 339, distance: 34.4
click at [323, 339] on span "Generating Gif" at bounding box center [297, 340] width 54 height 8
drag, startPoint x: 318, startPoint y: 340, endPoint x: 285, endPoint y: 338, distance: 32.5
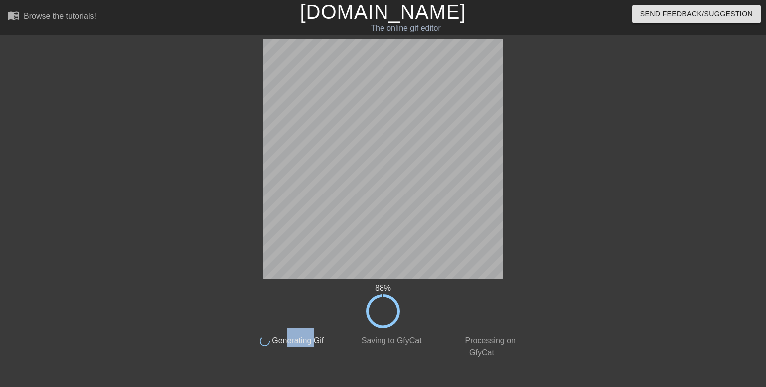
click at [286, 338] on span "Generating Gif" at bounding box center [297, 340] width 54 height 8
click at [285, 338] on span "Generating Gif" at bounding box center [297, 340] width 54 height 8
drag, startPoint x: 303, startPoint y: 336, endPoint x: 319, endPoint y: 337, distance: 16.0
click at [319, 337] on span "Generating Gif" at bounding box center [297, 340] width 54 height 8
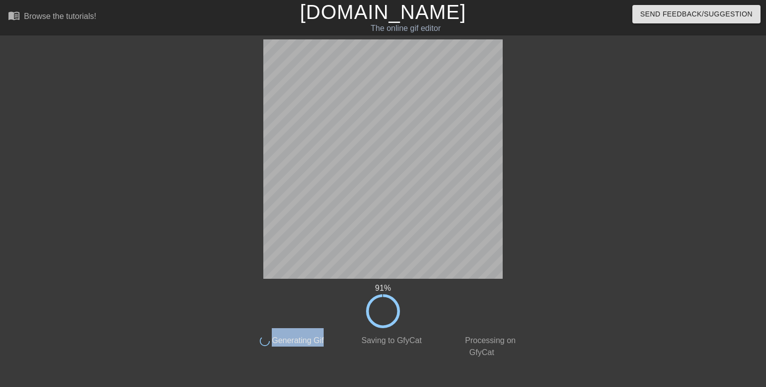
drag, startPoint x: 320, startPoint y: 338, endPoint x: 286, endPoint y: 335, distance: 33.5
click at [287, 336] on span "Generating Gif" at bounding box center [297, 340] width 54 height 8
drag, startPoint x: 282, startPoint y: 335, endPoint x: 310, endPoint y: 335, distance: 27.9
click at [310, 336] on span "Generating Gif" at bounding box center [297, 340] width 54 height 8
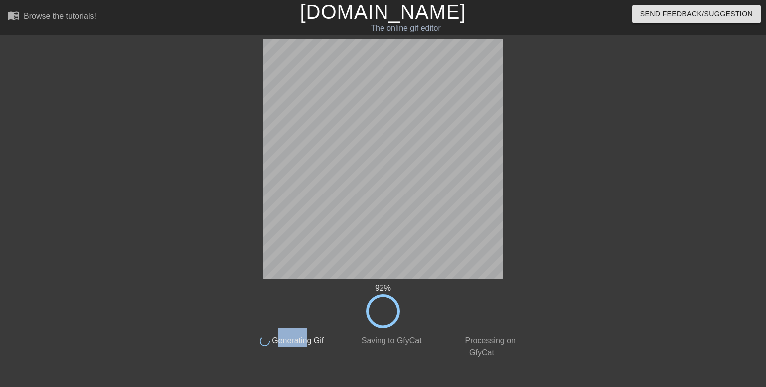
click at [310, 336] on span "Generating Gif" at bounding box center [297, 340] width 54 height 8
drag, startPoint x: 308, startPoint y: 336, endPoint x: 288, endPoint y: 336, distance: 19.9
click at [288, 336] on span "Generating Gif" at bounding box center [297, 340] width 54 height 8
drag, startPoint x: 295, startPoint y: 338, endPoint x: 315, endPoint y: 338, distance: 20.4
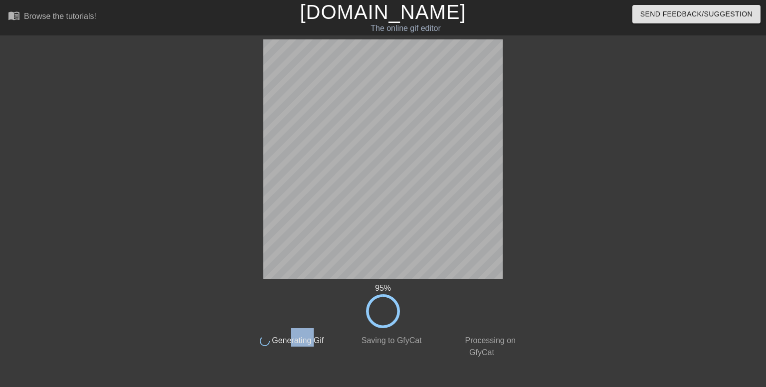
click at [315, 338] on span "Generating Gif" at bounding box center [297, 340] width 54 height 8
drag, startPoint x: 286, startPoint y: 343, endPoint x: 320, endPoint y: 342, distance: 33.9
click at [320, 342] on span "Generating Gif" at bounding box center [297, 340] width 54 height 8
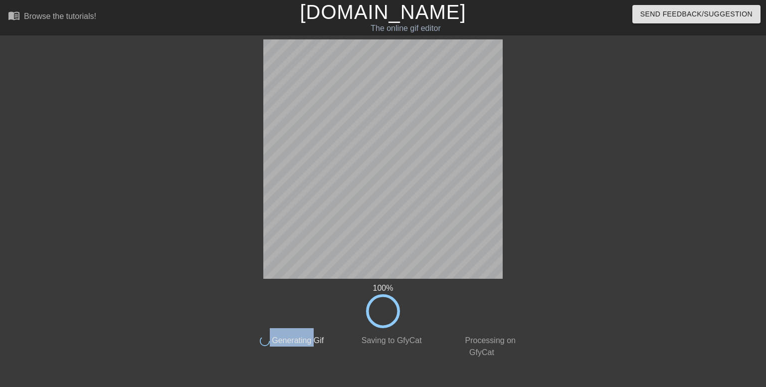
drag, startPoint x: 310, startPoint y: 342, endPoint x: 287, endPoint y: 341, distance: 23.0
click at [287, 341] on html "menu_book Browse the tutorials! [DOMAIN_NAME] The online gif editor Send Feedba…" at bounding box center [383, 181] width 766 height 363
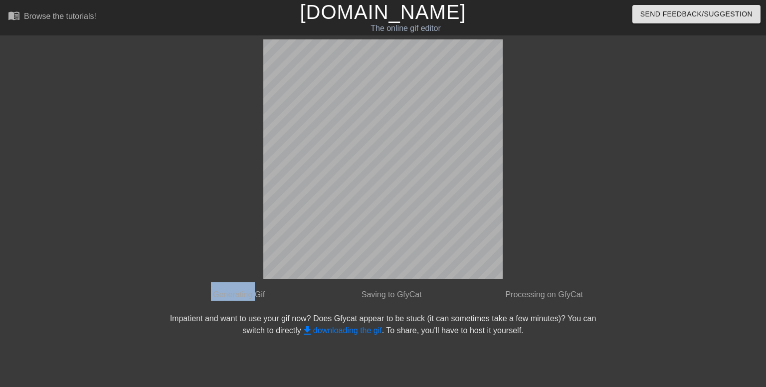
click at [287, 341] on html "menu_book Browse the tutorials! [DOMAIN_NAME] The online gif editor Send Feedba…" at bounding box center [383, 171] width 766 height 343
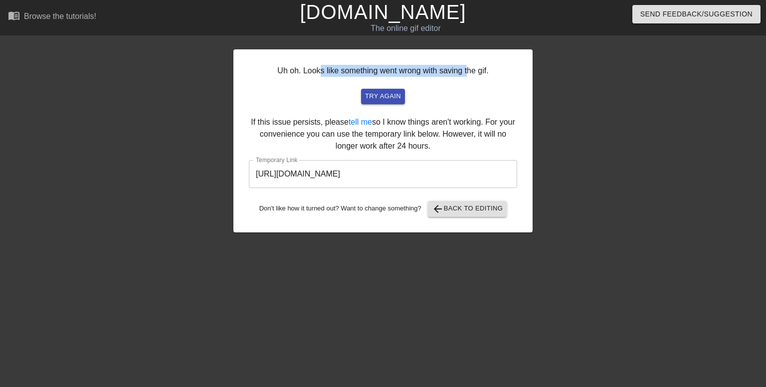
drag, startPoint x: 320, startPoint y: 68, endPoint x: 469, endPoint y: 69, distance: 149.0
click at [469, 69] on div "Uh oh. Looks like something went wrong with saving the gif. try again If this i…" at bounding box center [382, 140] width 299 height 183
click at [445, 178] on input "[URL][DOMAIN_NAME]" at bounding box center [383, 174] width 268 height 28
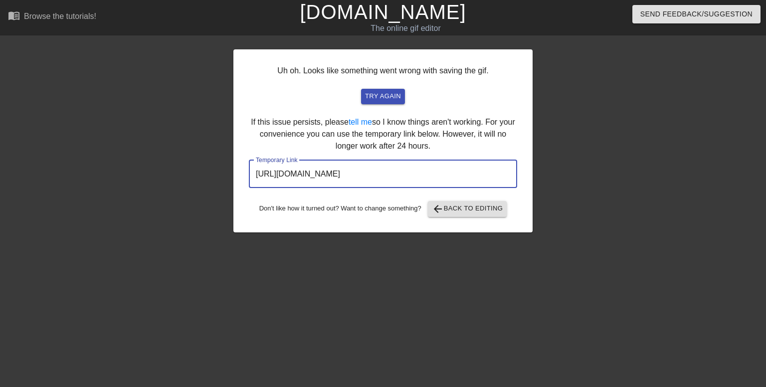
drag, startPoint x: 474, startPoint y: 176, endPoint x: 233, endPoint y: 165, distance: 240.5
click at [233, 165] on div "Uh oh. Looks like something went wrong with saving the gif. try again If this i…" at bounding box center [382, 140] width 299 height 183
